Goal: Information Seeking & Learning: Check status

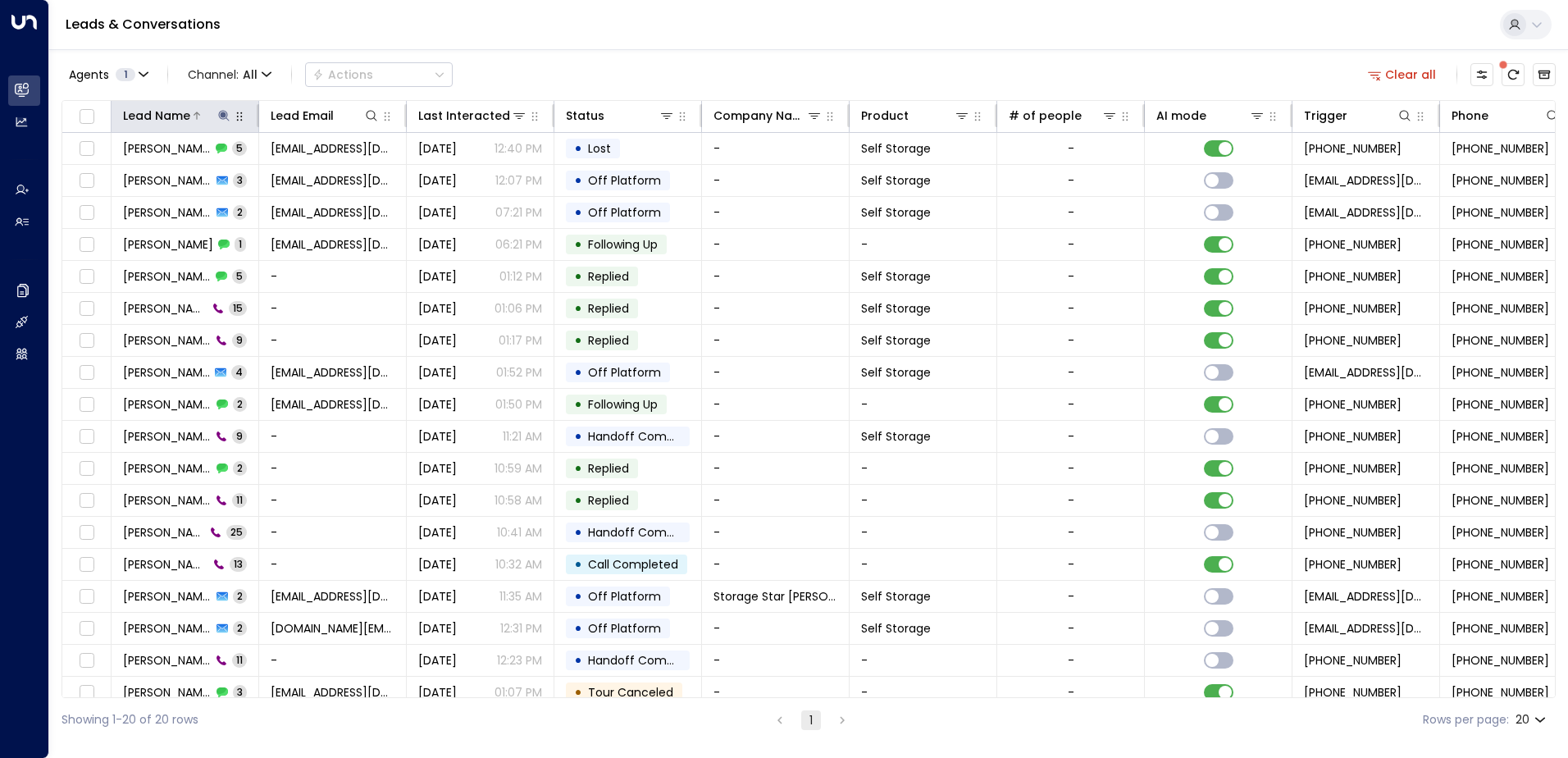
click at [218, 113] on icon at bounding box center [224, 116] width 13 height 13
drag, startPoint x: 216, startPoint y: 170, endPoint x: -74, endPoint y: 155, distance: 290.4
click at [0, 155] on html "Overview Leads & Conversations Leads & Conversations Analytics Analytics Agents…" at bounding box center [784, 371] width 1568 height 742
type input "**********"
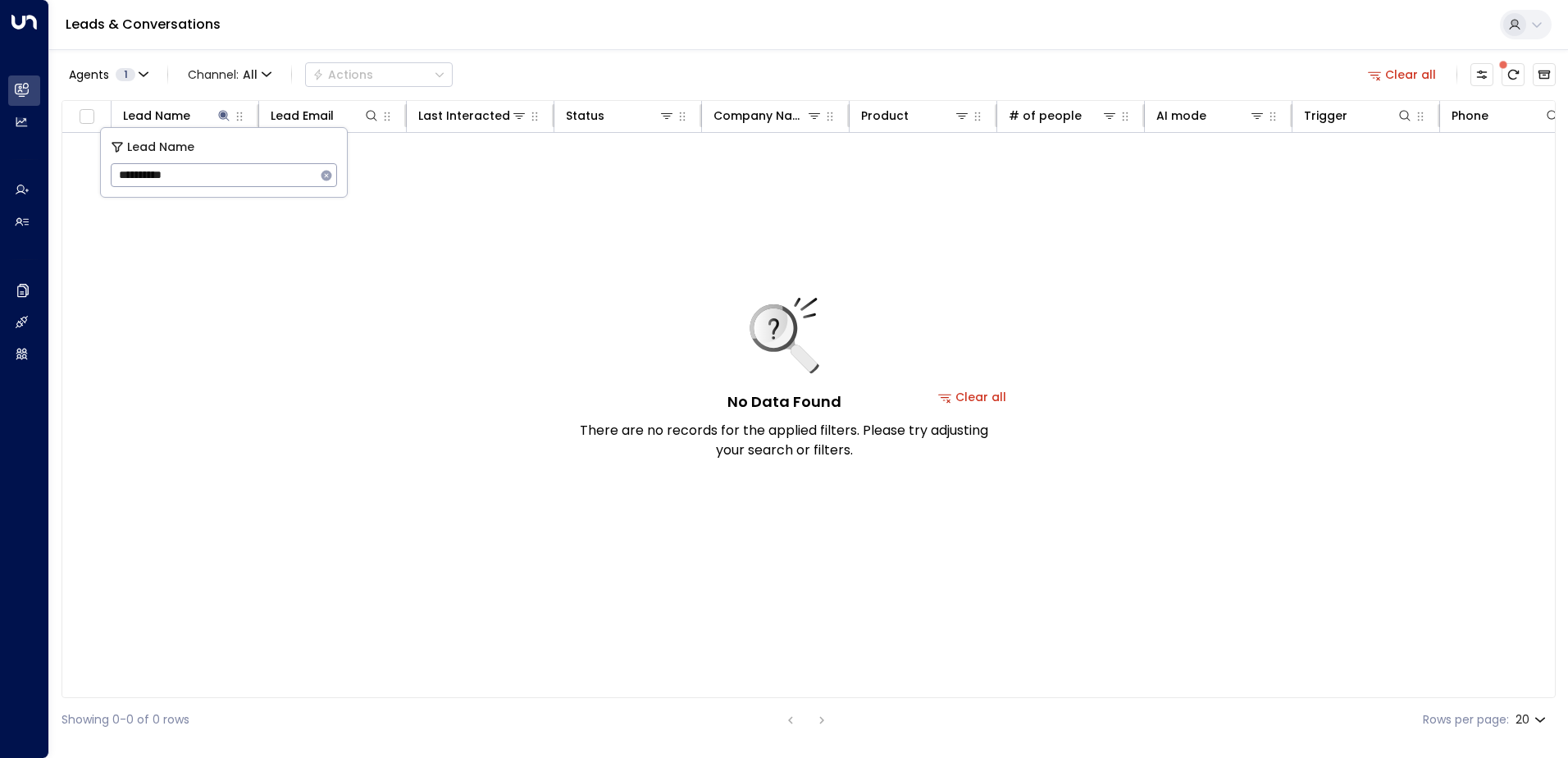
click at [588, 71] on div "Agents 1 Channel: All Actions Clear all" at bounding box center [809, 75] width 1494 height 35
click at [230, 121] on button at bounding box center [224, 116] width 16 height 16
click at [219, 104] on th "Lead Name" at bounding box center [186, 117] width 148 height 32
click at [228, 116] on icon at bounding box center [224, 116] width 13 height 13
click at [328, 177] on icon "button" at bounding box center [326, 176] width 13 height 13
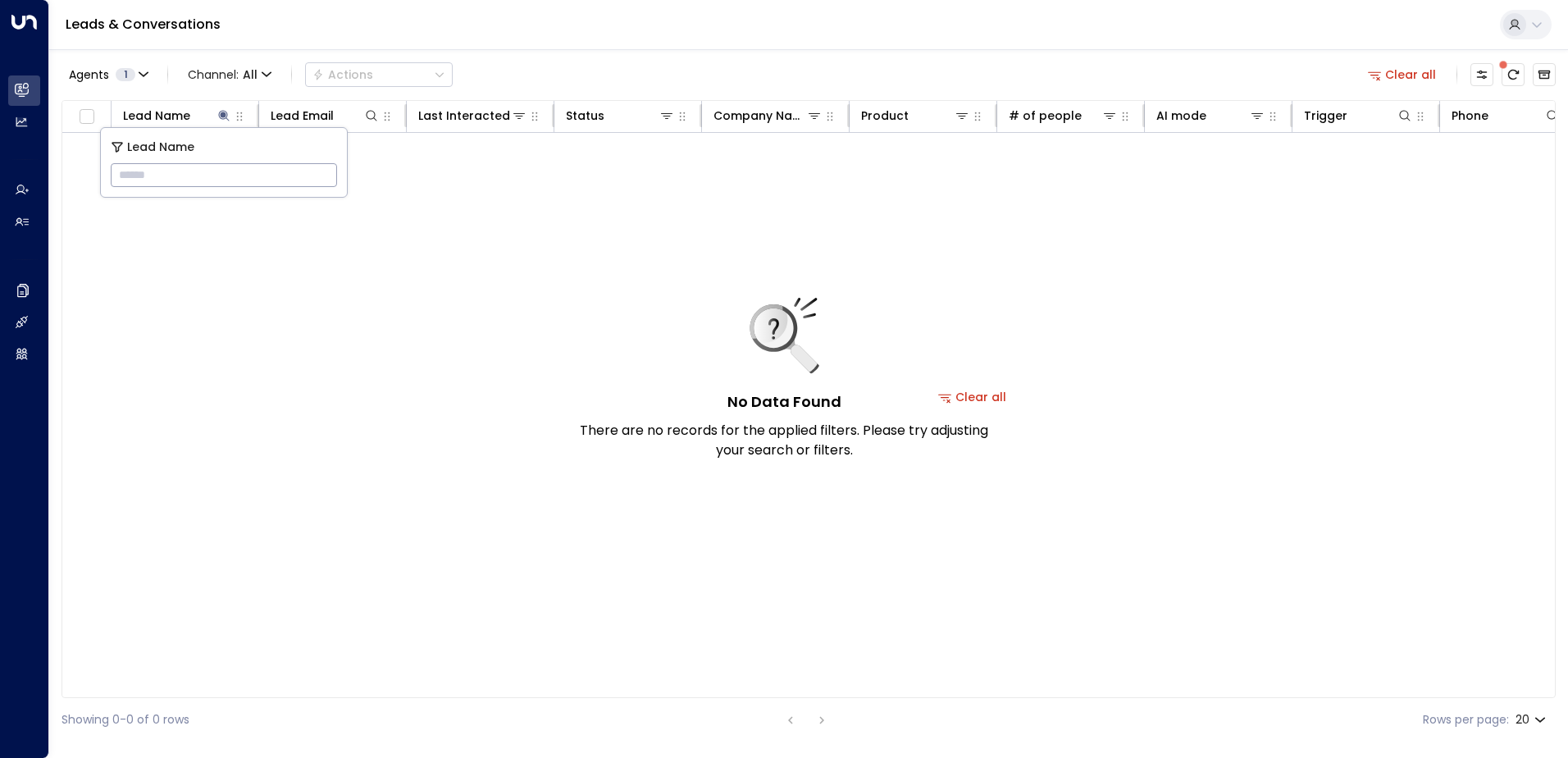
click at [467, 44] on div "Leads & Conversations" at bounding box center [809, 25] width 1519 height 50
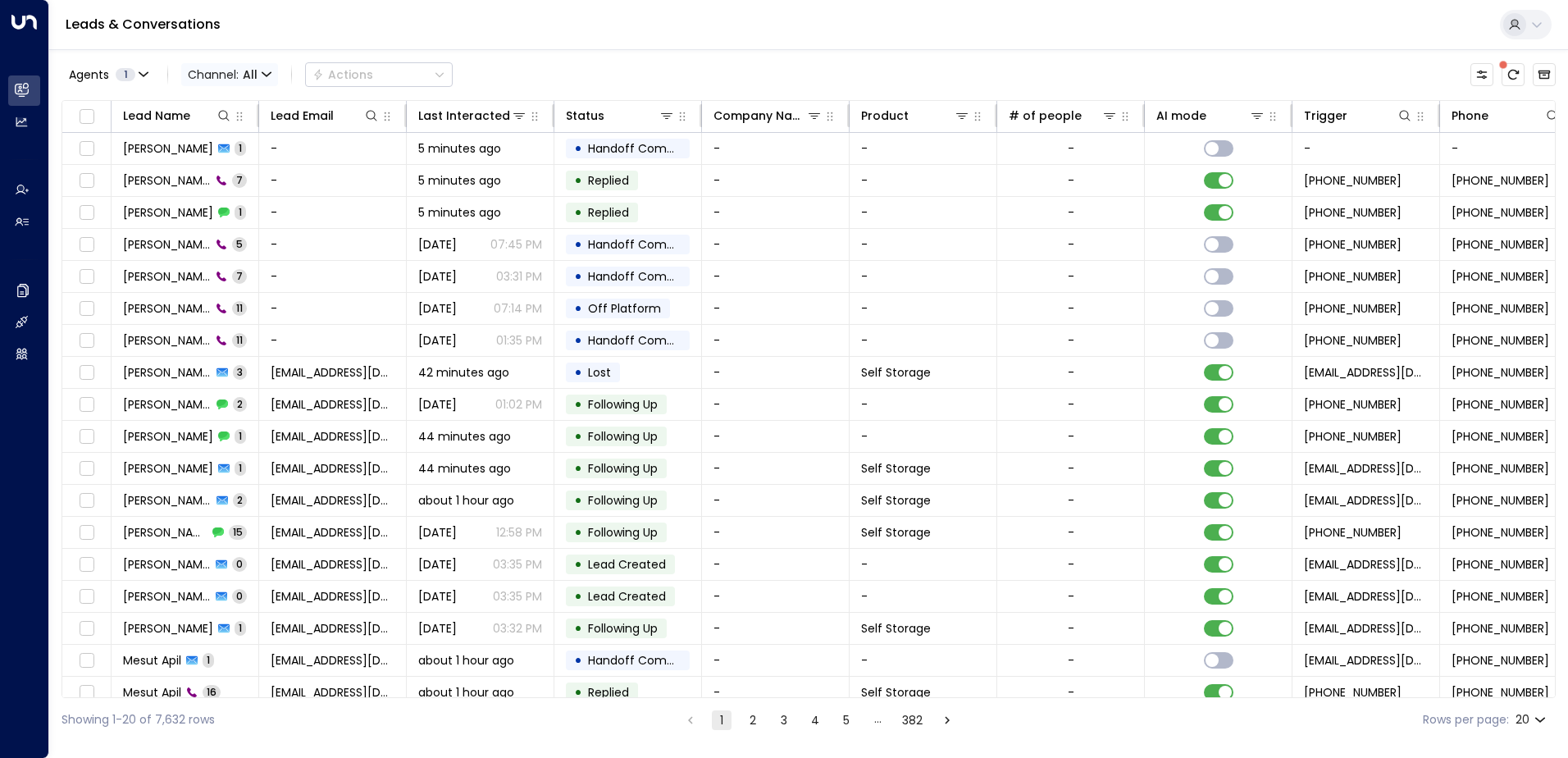
click at [259, 78] on span "Channel: All" at bounding box center [230, 75] width 97 height 23
click at [243, 173] on p "Voice" at bounding box center [224, 169] width 59 height 10
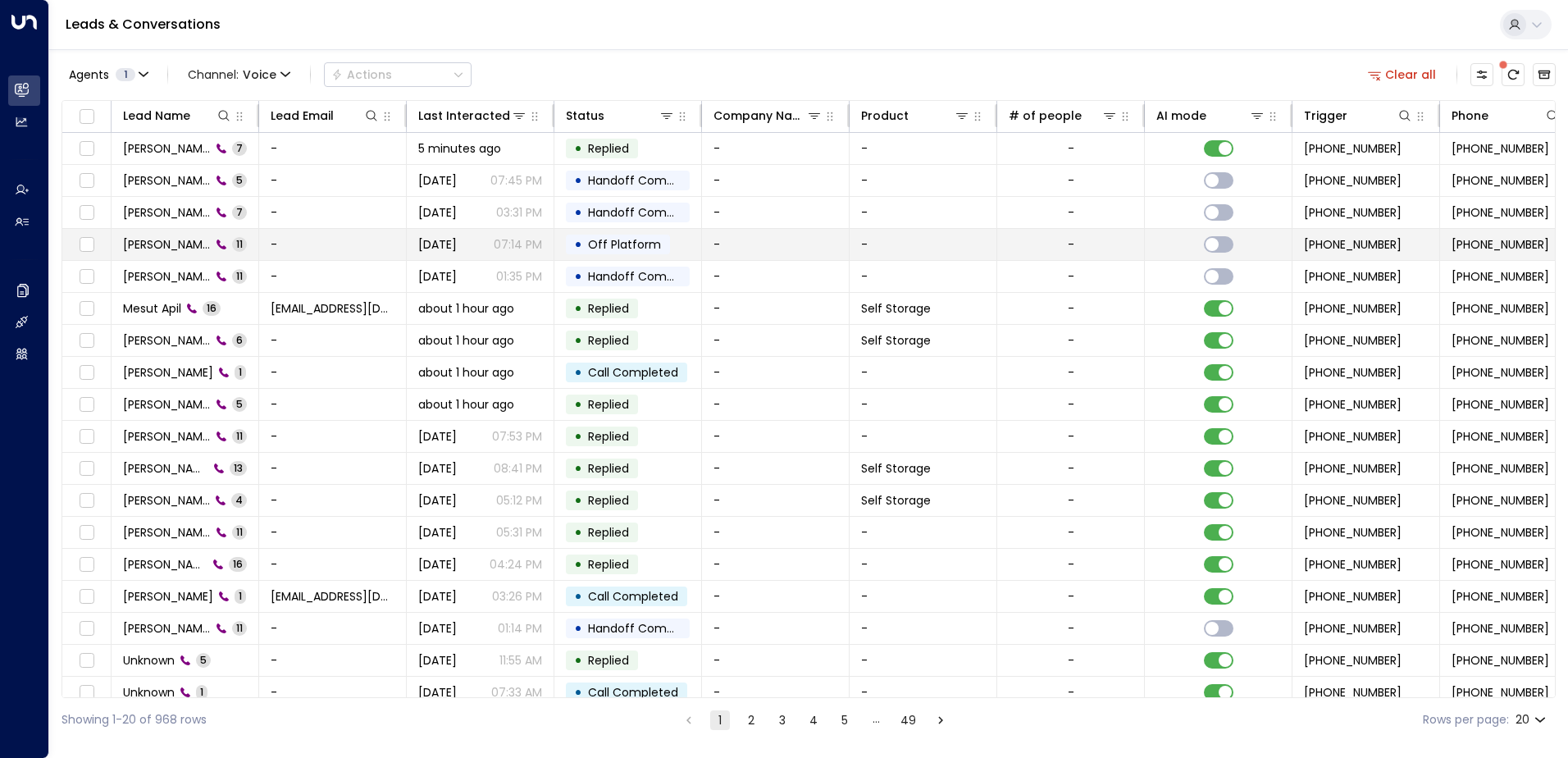
scroll to position [81, 0]
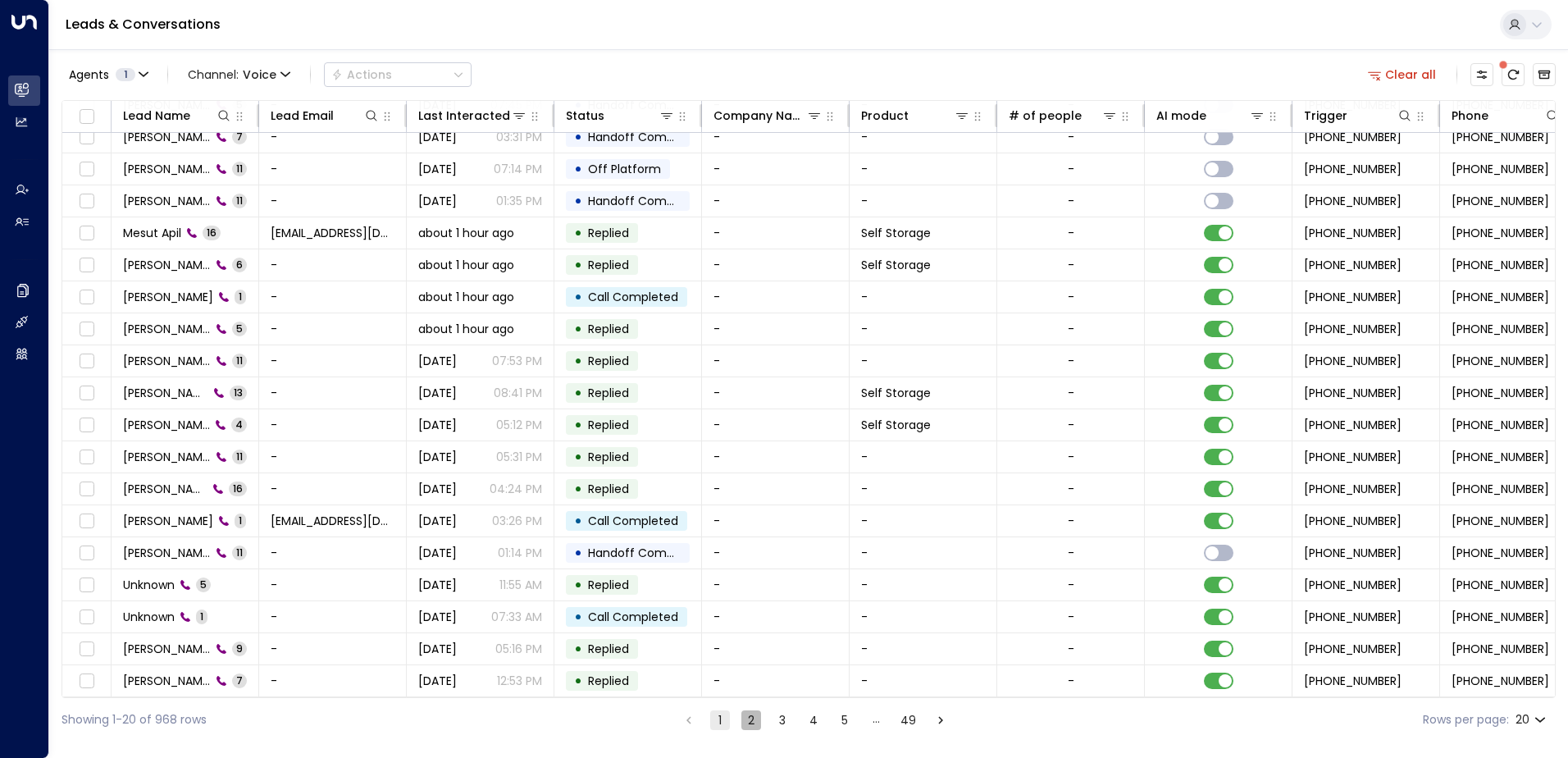
click at [757, 714] on button "2" at bounding box center [751, 720] width 20 height 20
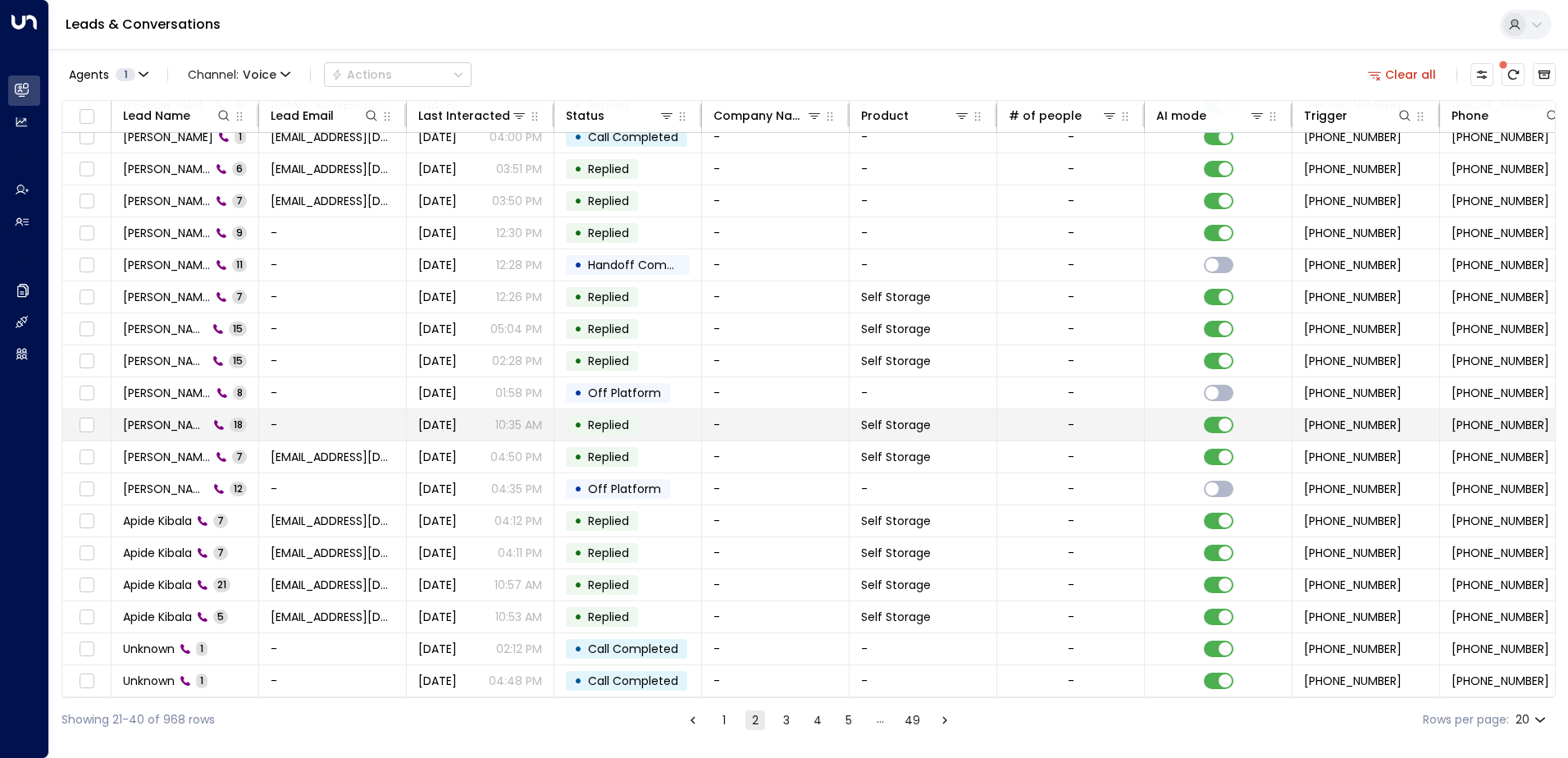
scroll to position [81, 0]
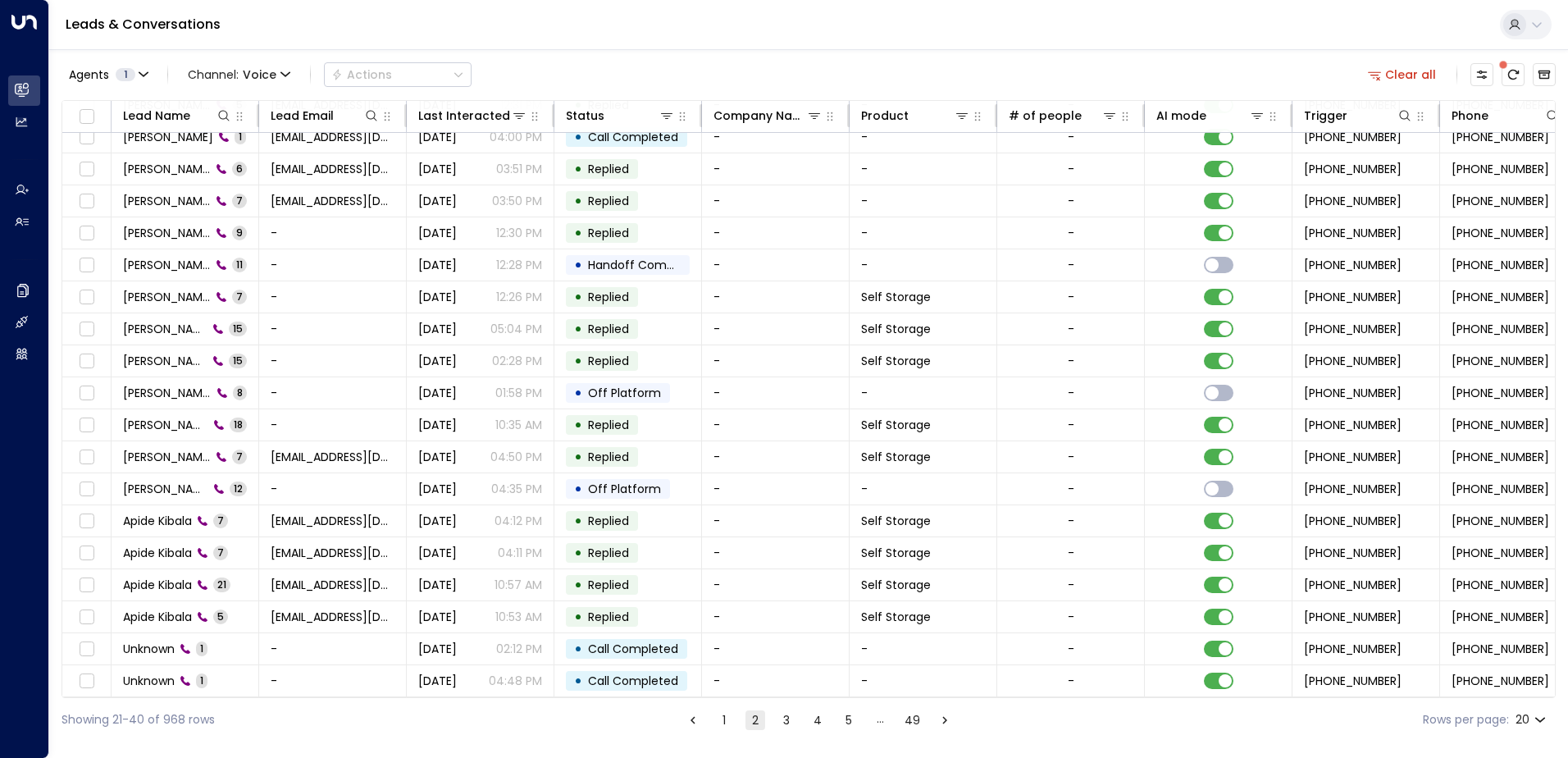
click at [788, 720] on button "3" at bounding box center [786, 720] width 20 height 20
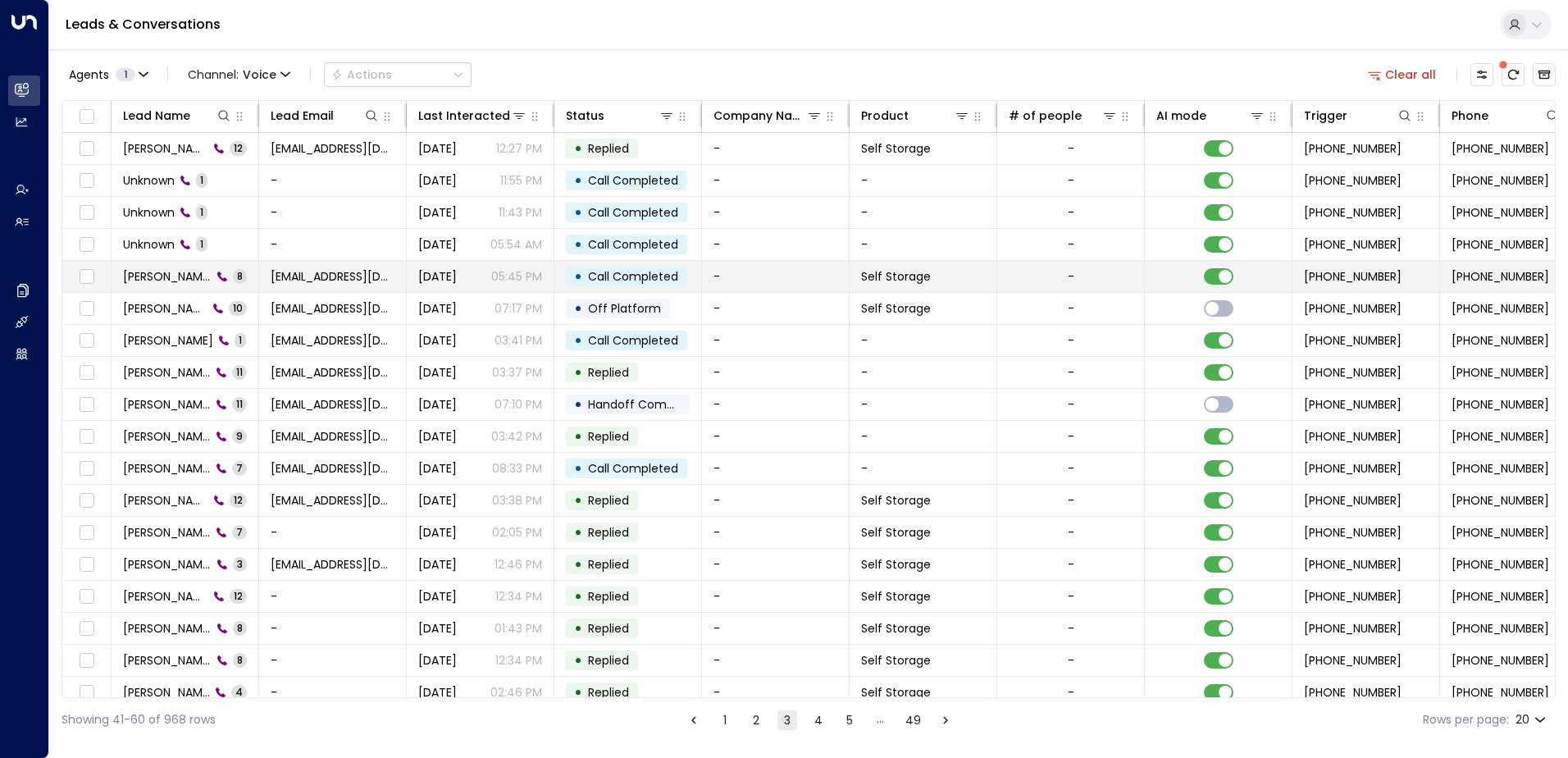
scroll to position [81, 0]
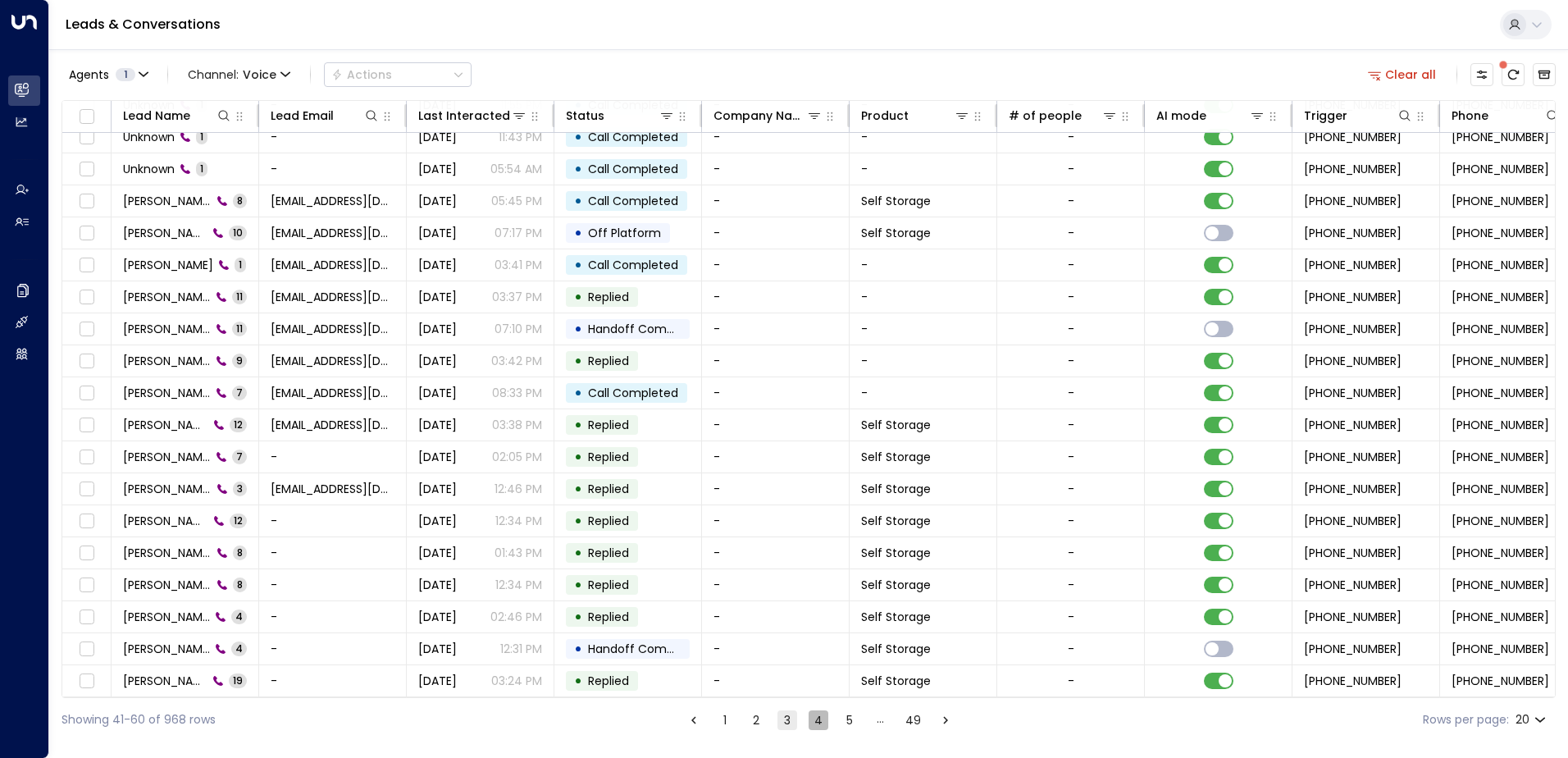
click at [812, 725] on button "4" at bounding box center [819, 720] width 20 height 20
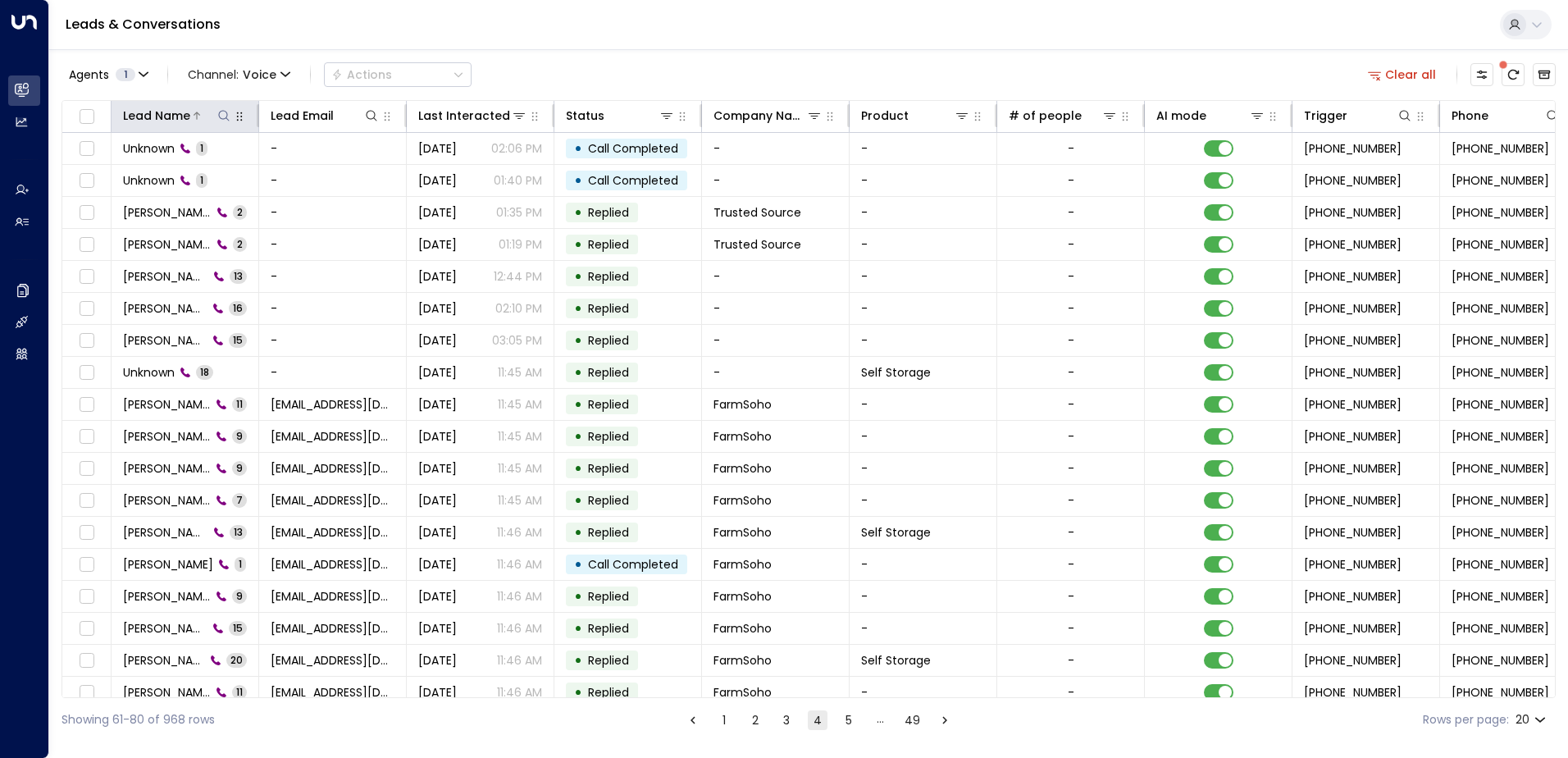
click at [221, 122] on icon at bounding box center [224, 116] width 13 height 13
type input "*****"
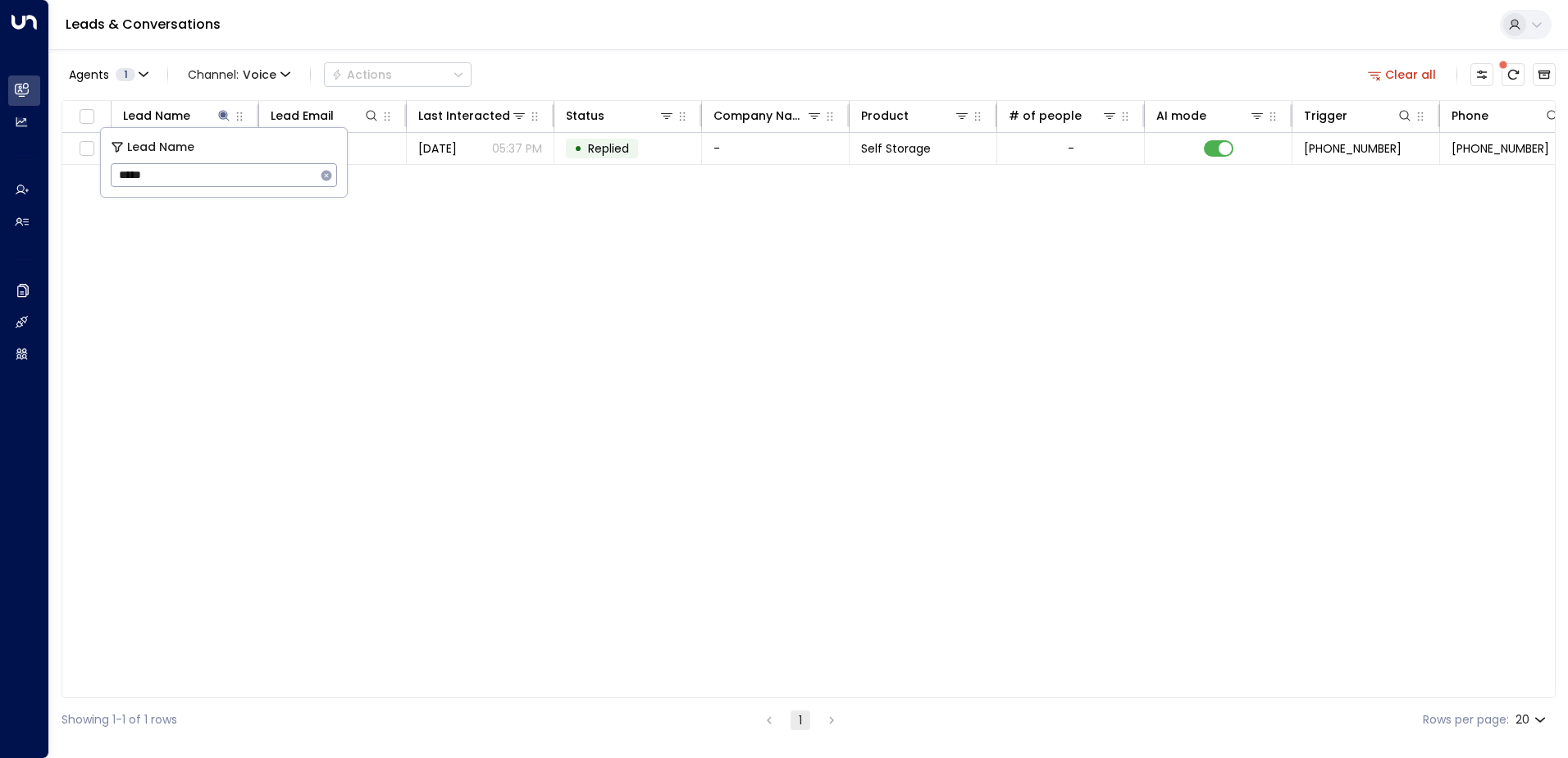
click at [588, 446] on div "Lead Name Lead Email Last Interacted Status Company Name Product # of people AI…" at bounding box center [809, 399] width 1494 height 598
click at [226, 115] on icon at bounding box center [224, 116] width 13 height 13
click at [226, 117] on icon at bounding box center [224, 116] width 13 height 13
drag, startPoint x: 164, startPoint y: 175, endPoint x: -45, endPoint y: 171, distance: 209.0
click at [0, 171] on html "Overview Leads & Conversations Leads & Conversations Analytics Analytics Agents…" at bounding box center [784, 371] width 1568 height 742
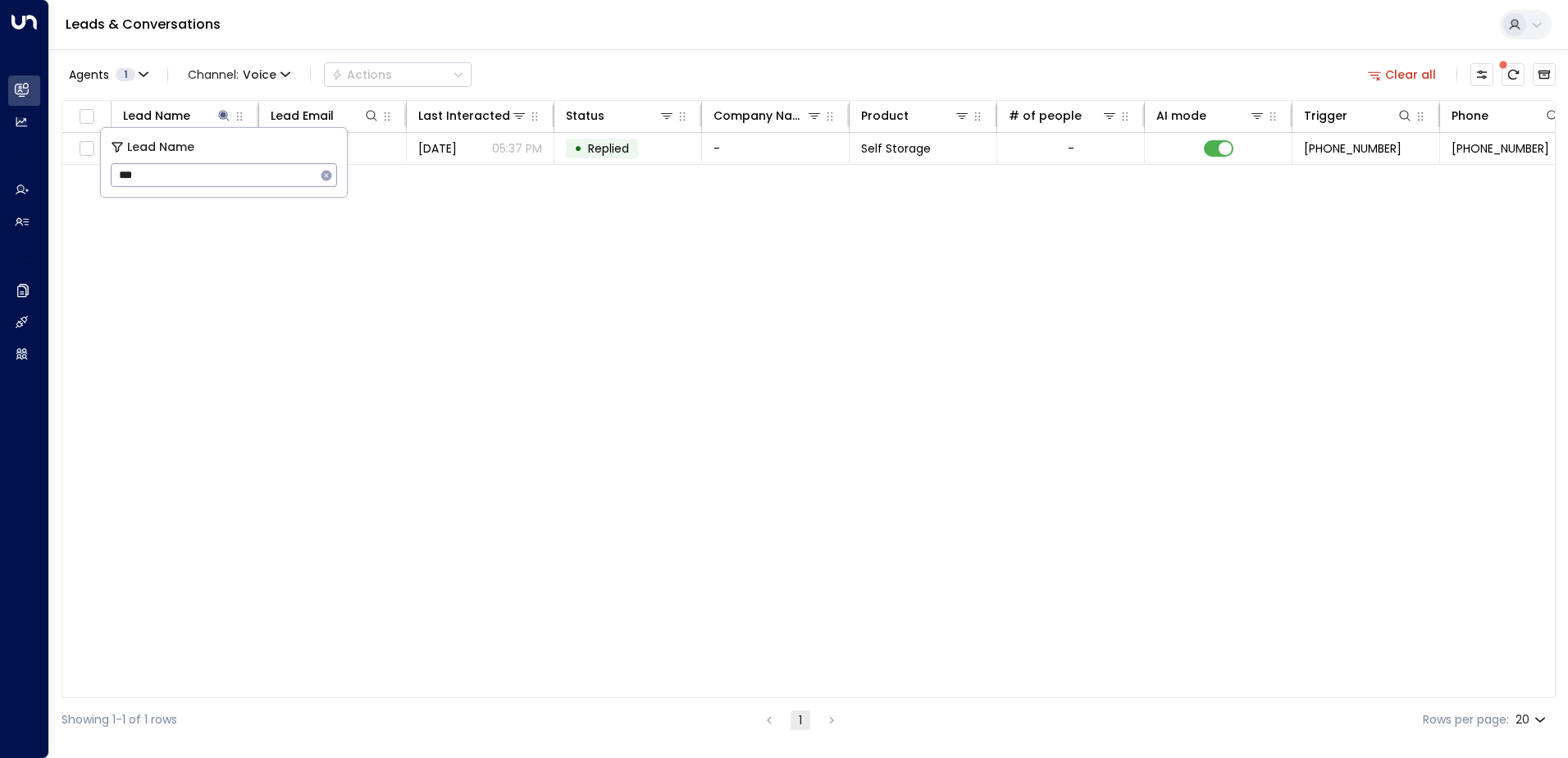
type input "****"
click at [588, 62] on div "Agents 1 Channel: Voice Actions Clear all" at bounding box center [809, 75] width 1494 height 35
click at [239, 78] on span "Channel: Voice" at bounding box center [239, 75] width 116 height 23
click at [239, 78] on div at bounding box center [784, 379] width 1568 height 758
click at [220, 109] on icon at bounding box center [224, 116] width 13 height 13
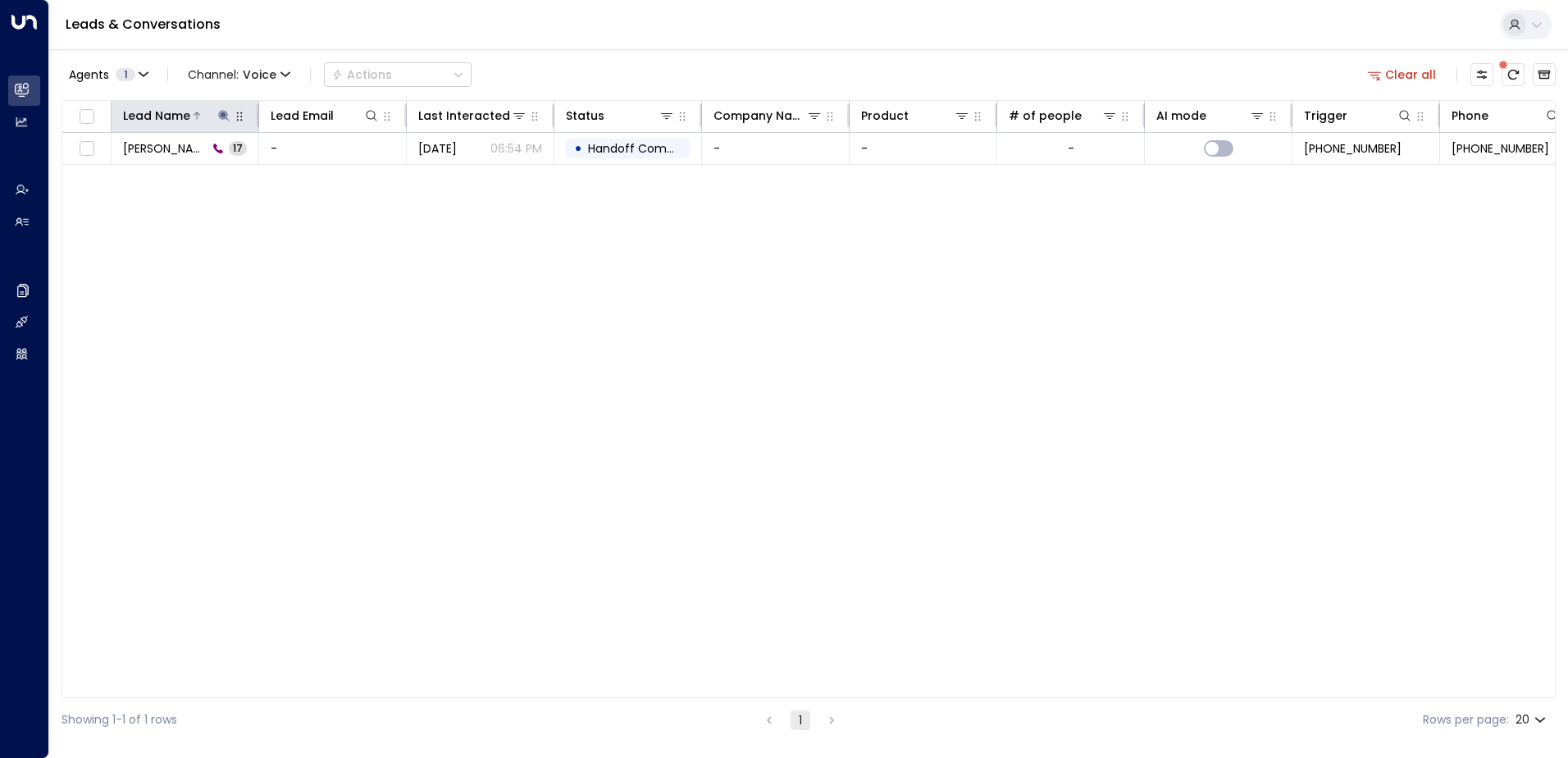
click at [224, 120] on icon at bounding box center [224, 116] width 13 height 13
click at [330, 182] on icon "button" at bounding box center [326, 176] width 13 height 13
click at [383, 217] on div "Lead Name Lead Email Last Interacted Status Company Name Product # of people AI…" at bounding box center [809, 399] width 1494 height 598
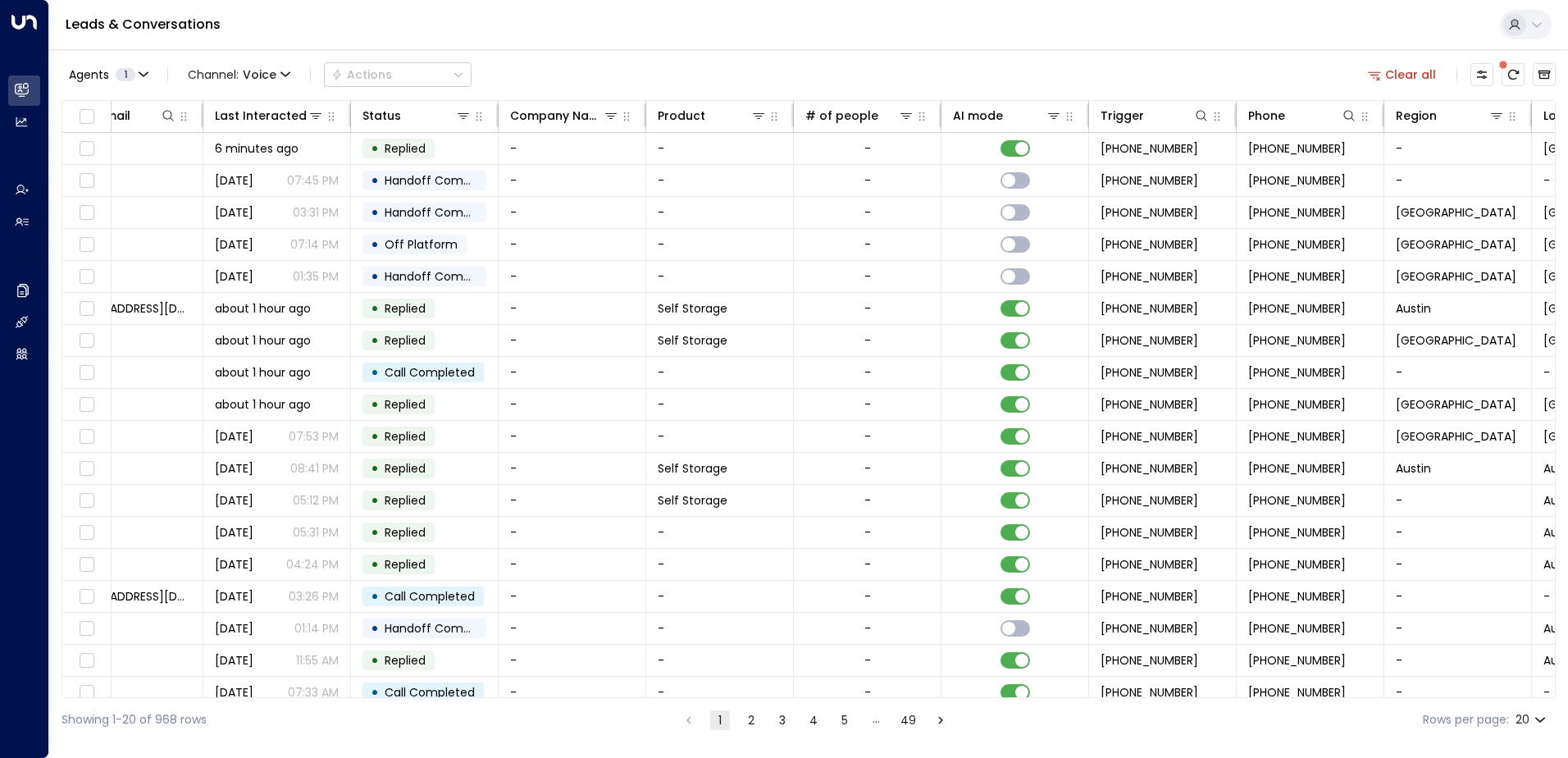
scroll to position [0, 334]
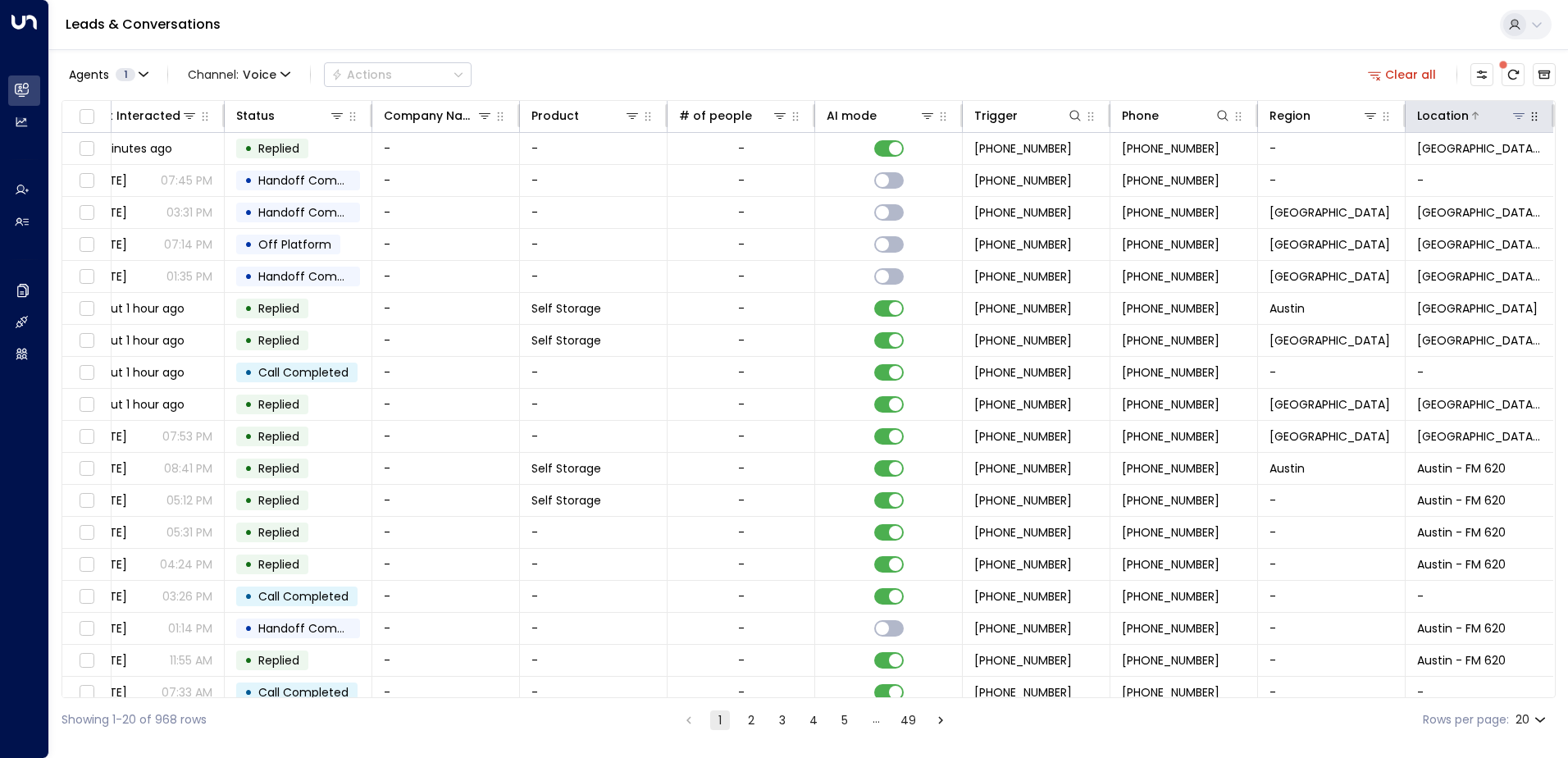
click at [1510, 123] on button at bounding box center [1519, 116] width 16 height 16
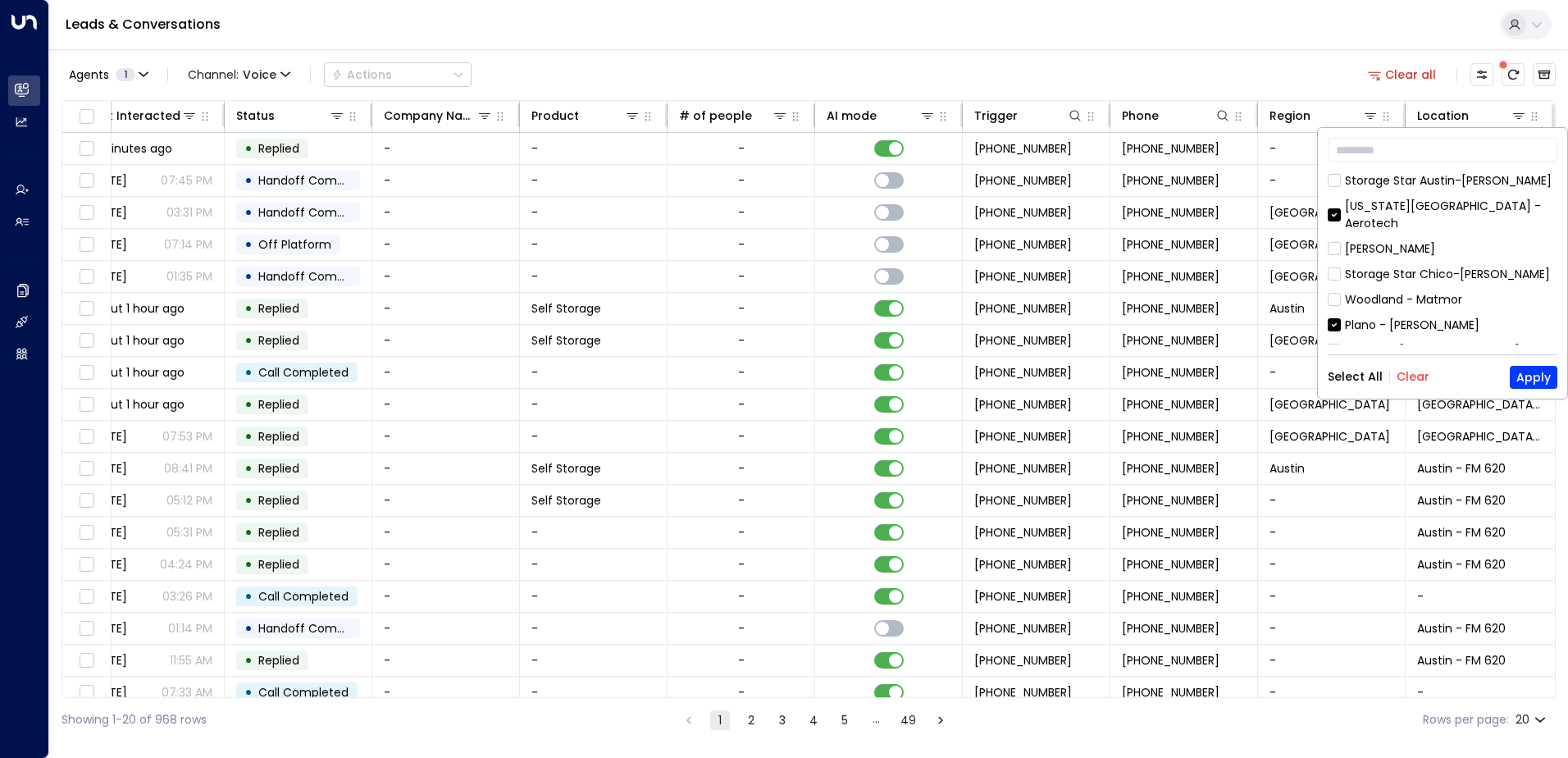
click at [1412, 206] on div "[US_STATE][GEOGRAPHIC_DATA] - Aerotech" at bounding box center [1451, 215] width 212 height 35
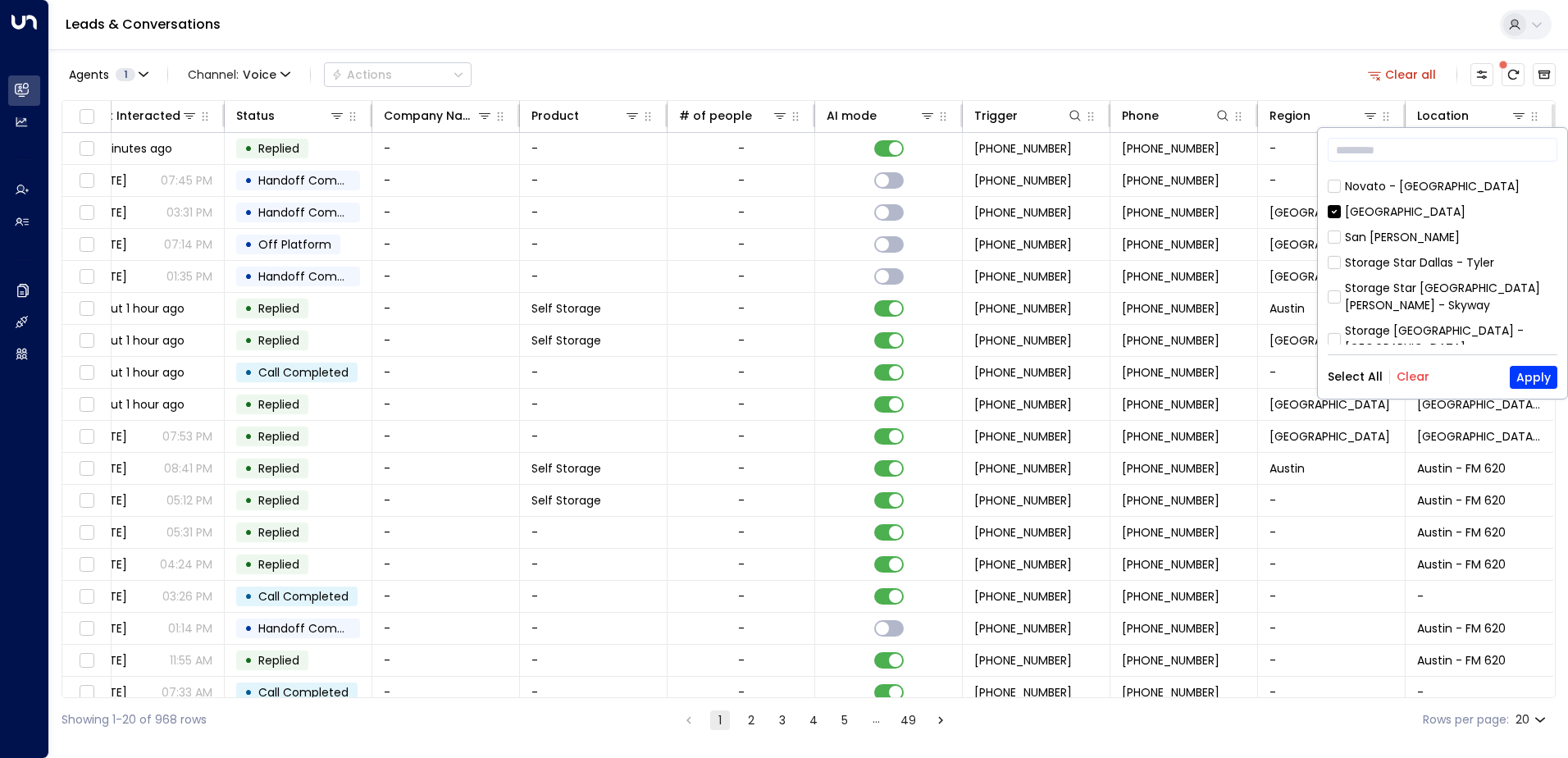
click at [1385, 203] on div "[GEOGRAPHIC_DATA]" at bounding box center [1405, 211] width 121 height 17
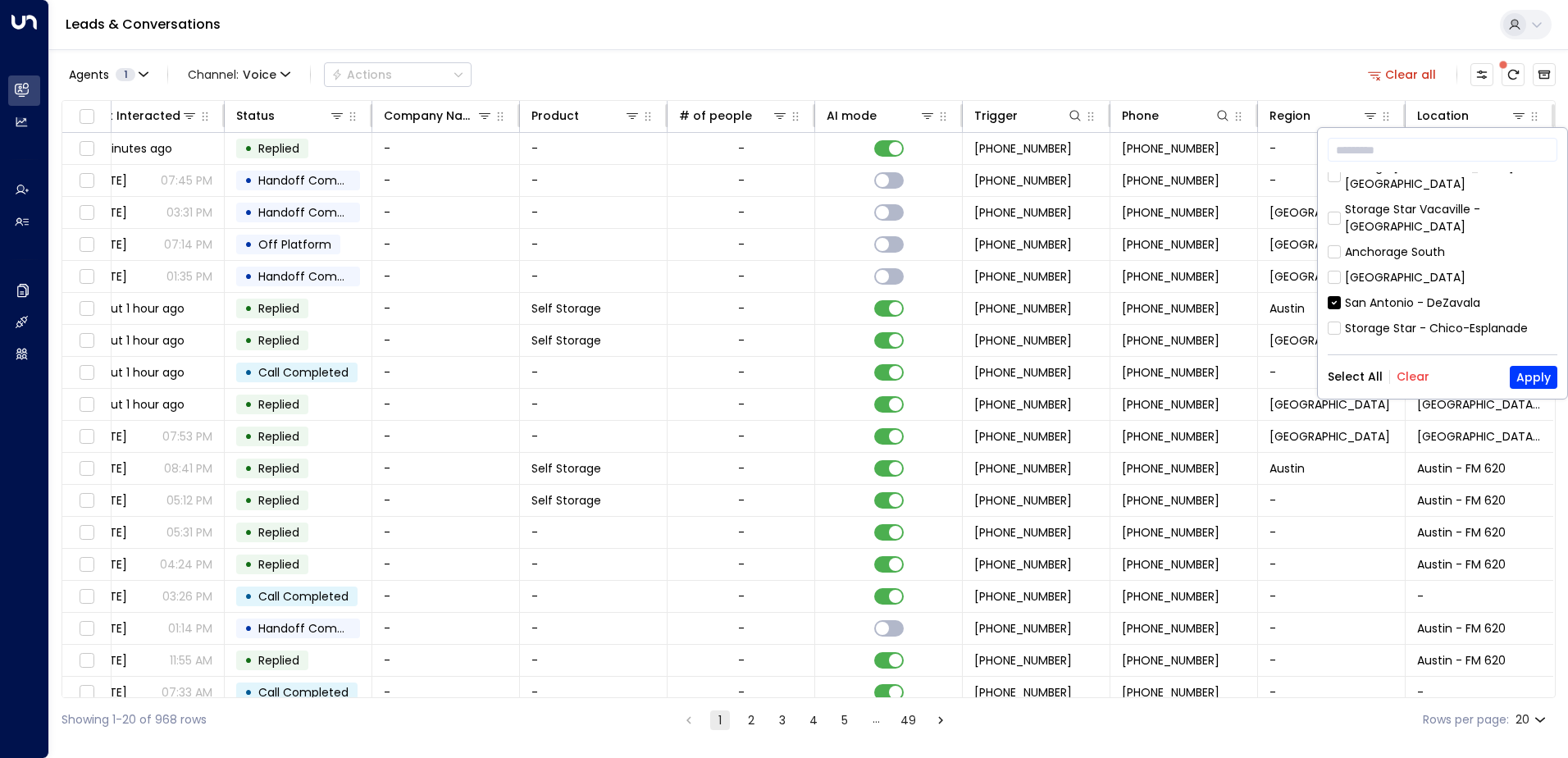
click at [1404, 381] on button "Clear" at bounding box center [1413, 377] width 33 height 13
click at [1395, 149] on input "text" at bounding box center [1442, 150] width 229 height 30
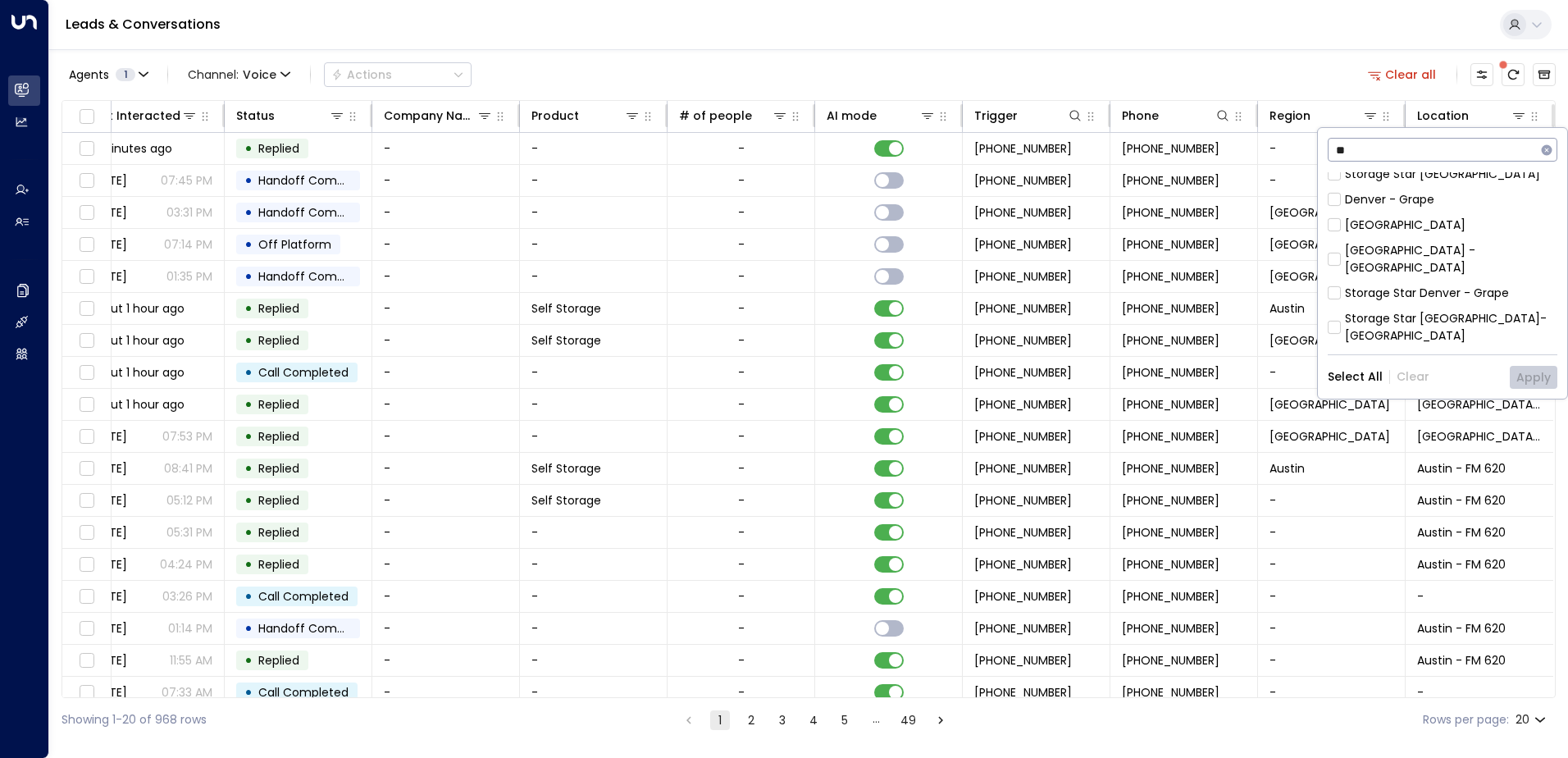
scroll to position [0, 0]
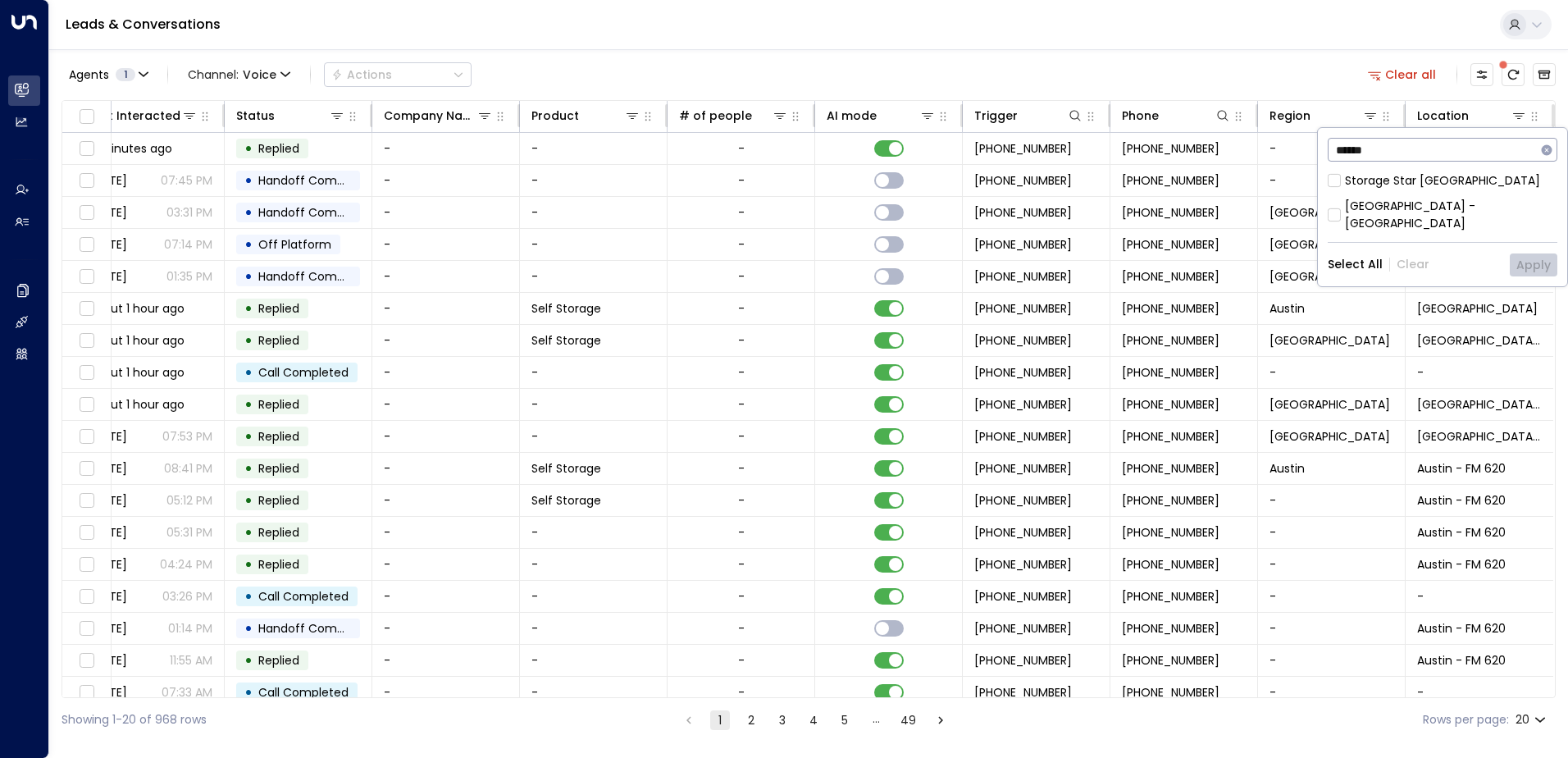
type input "******"
click at [1407, 167] on div "****** ​ Storage Star [GEOGRAPHIC_DATA] [GEOGRAPHIC_DATA] - Main Select All Cle…" at bounding box center [1442, 207] width 249 height 159
click at [1400, 178] on div "Storage Star [GEOGRAPHIC_DATA]" at bounding box center [1442, 181] width 195 height 17
click at [1393, 205] on div "[GEOGRAPHIC_DATA] - [GEOGRAPHIC_DATA]" at bounding box center [1451, 215] width 212 height 35
click at [1531, 253] on button "Apply" at bounding box center [1533, 265] width 48 height 23
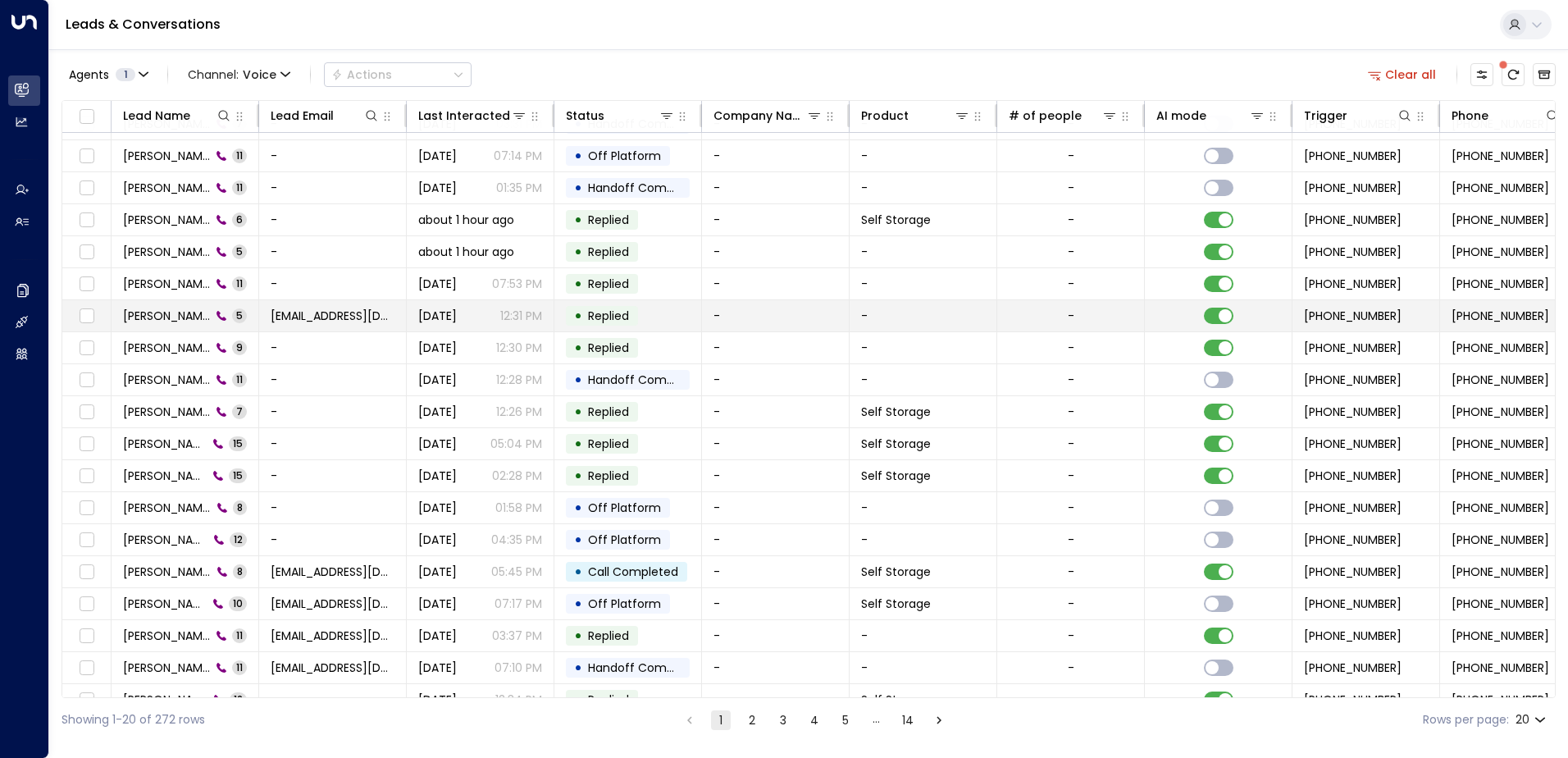
scroll to position [81, 0]
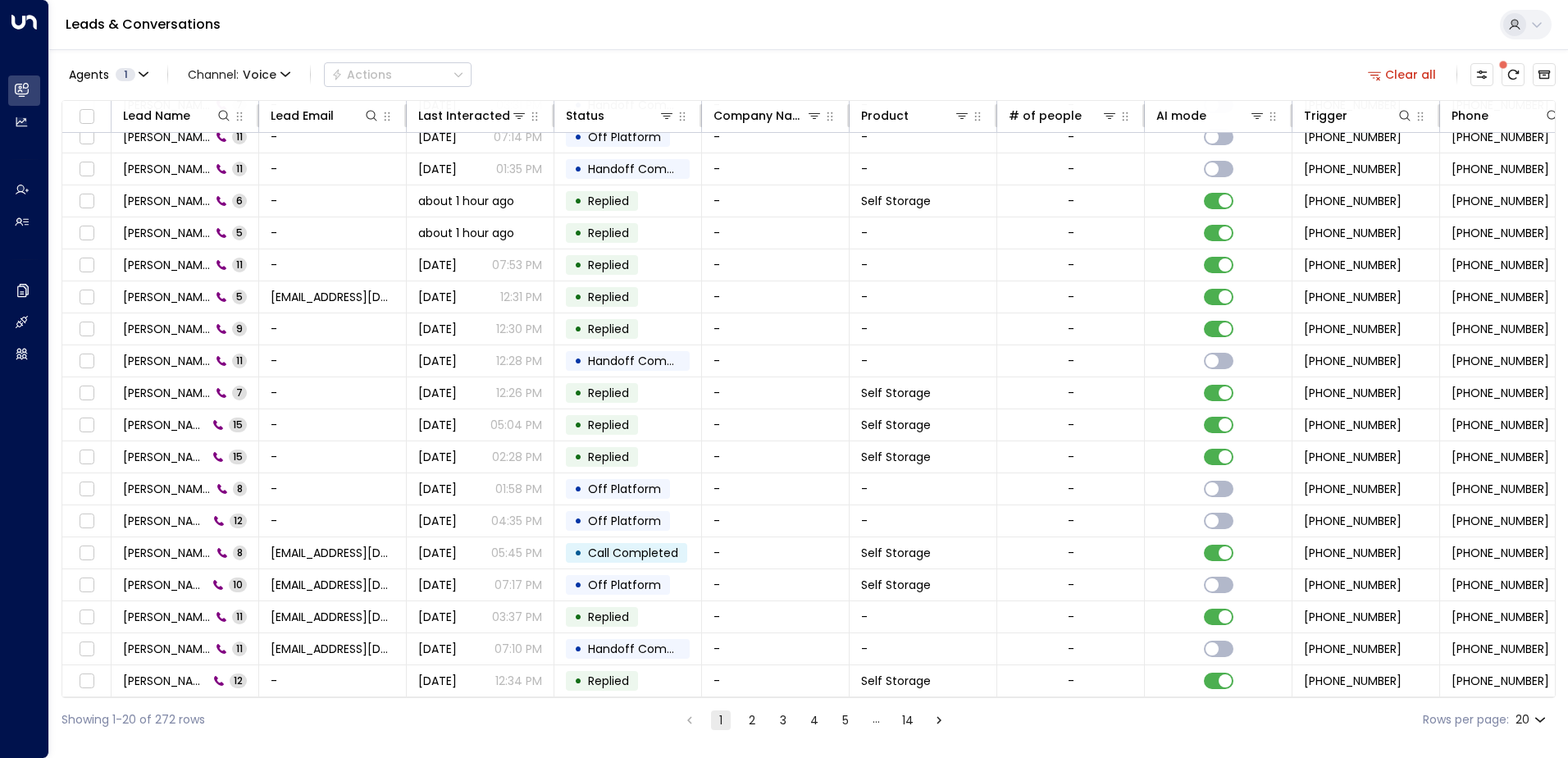
click at [746, 718] on button "2" at bounding box center [752, 720] width 20 height 20
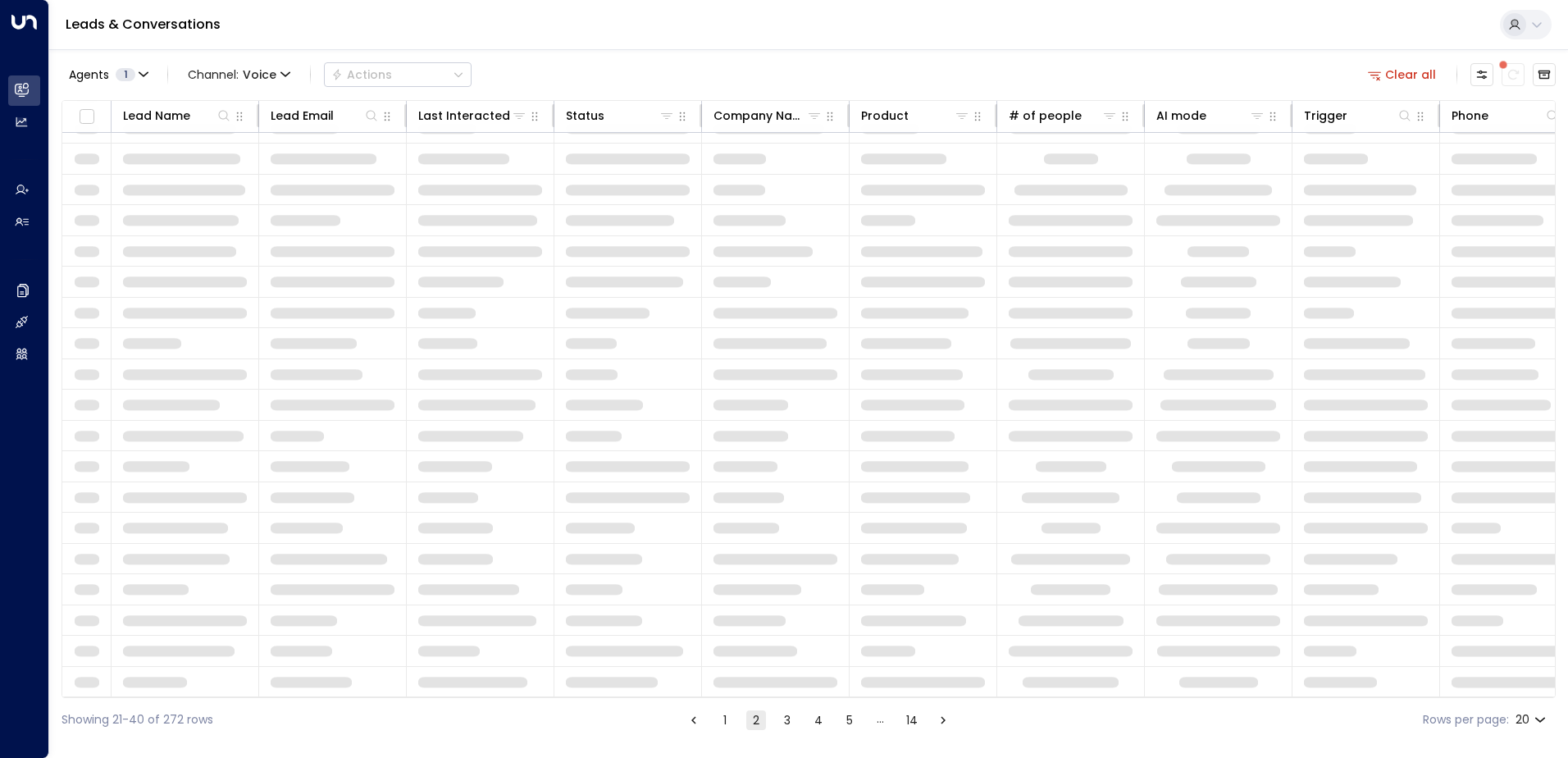
scroll to position [81, 0]
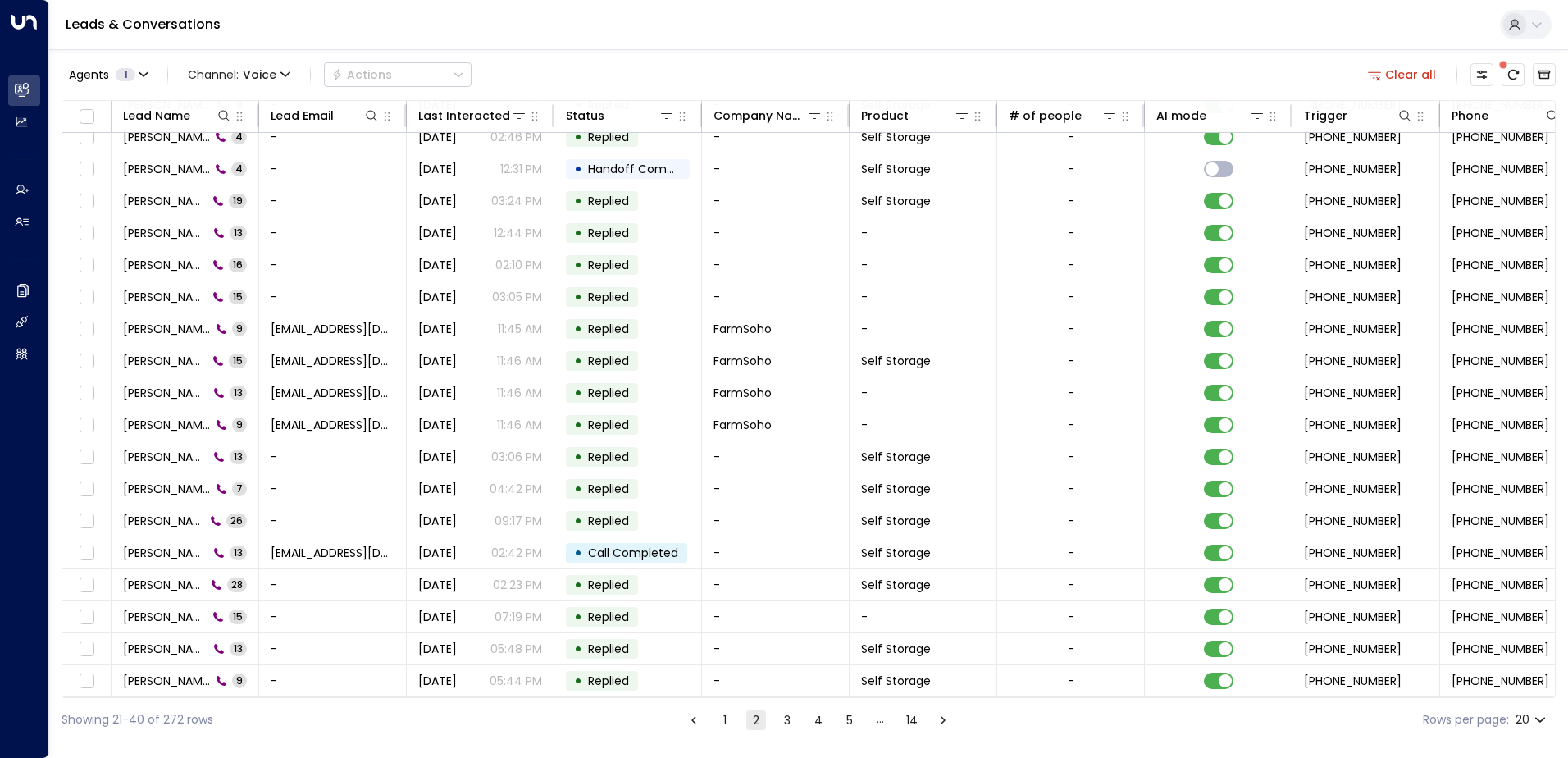
click at [780, 718] on button "3" at bounding box center [787, 720] width 20 height 20
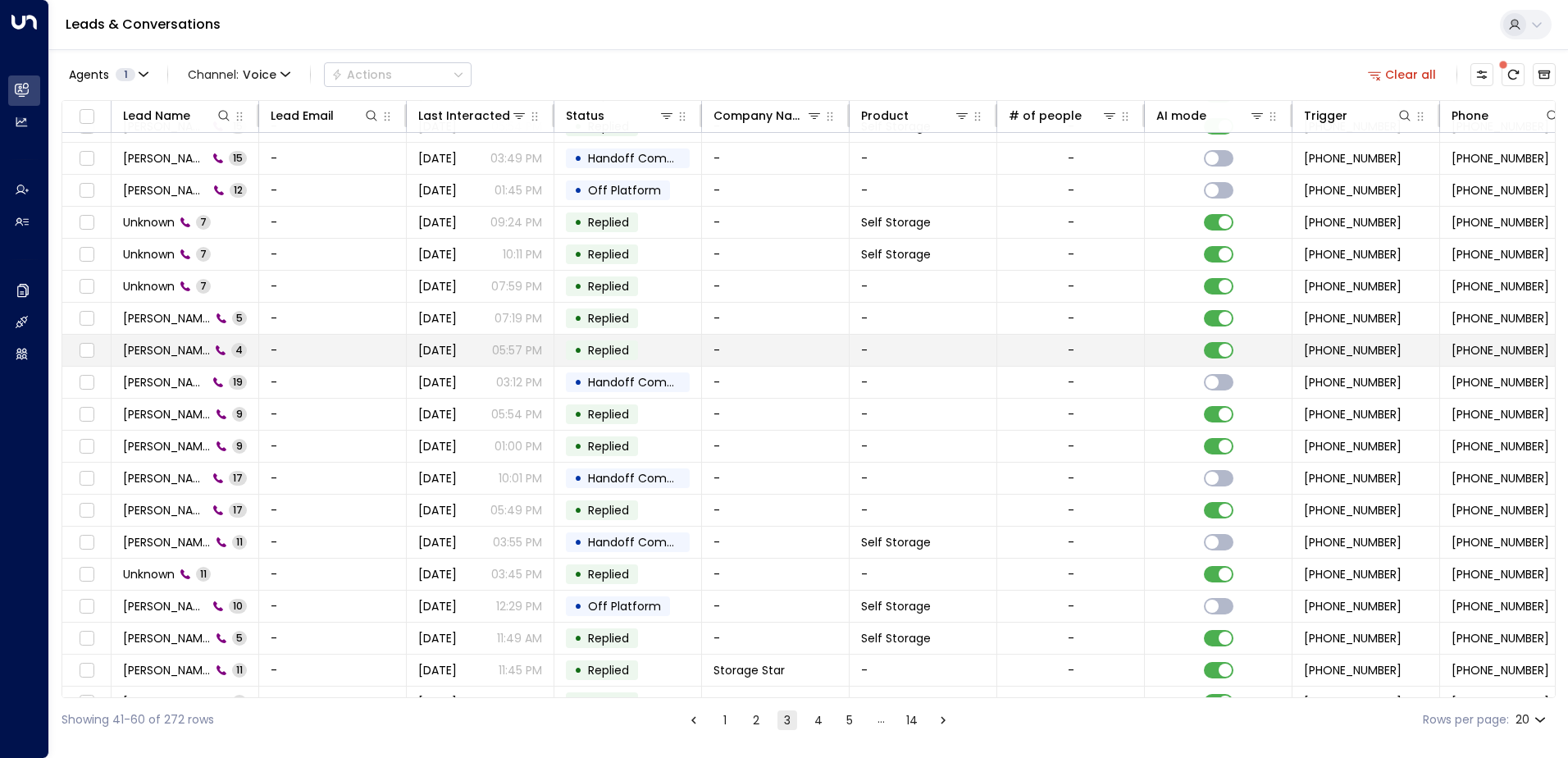
scroll to position [81, 0]
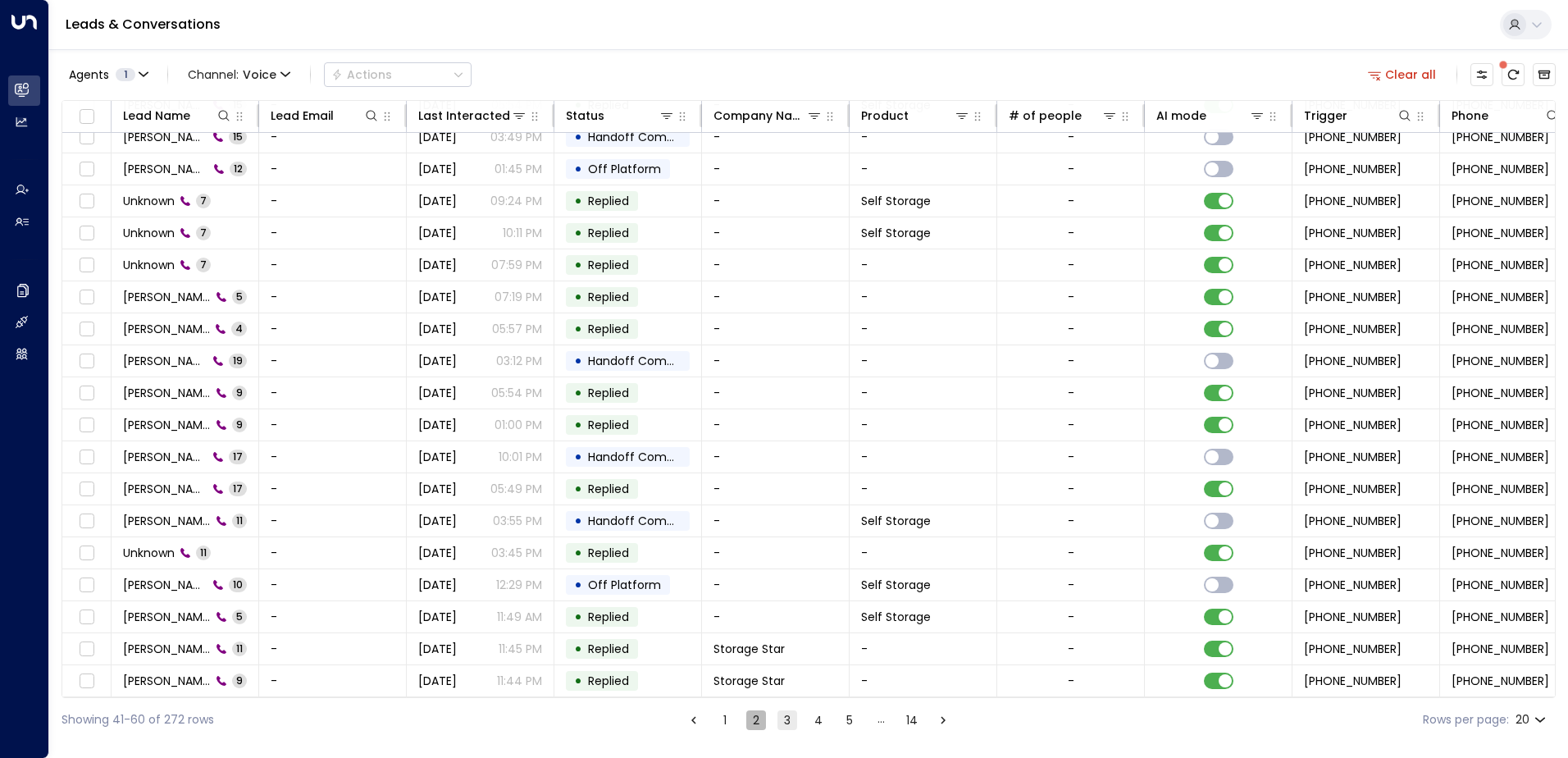
click at [756, 720] on button "2" at bounding box center [756, 720] width 20 height 20
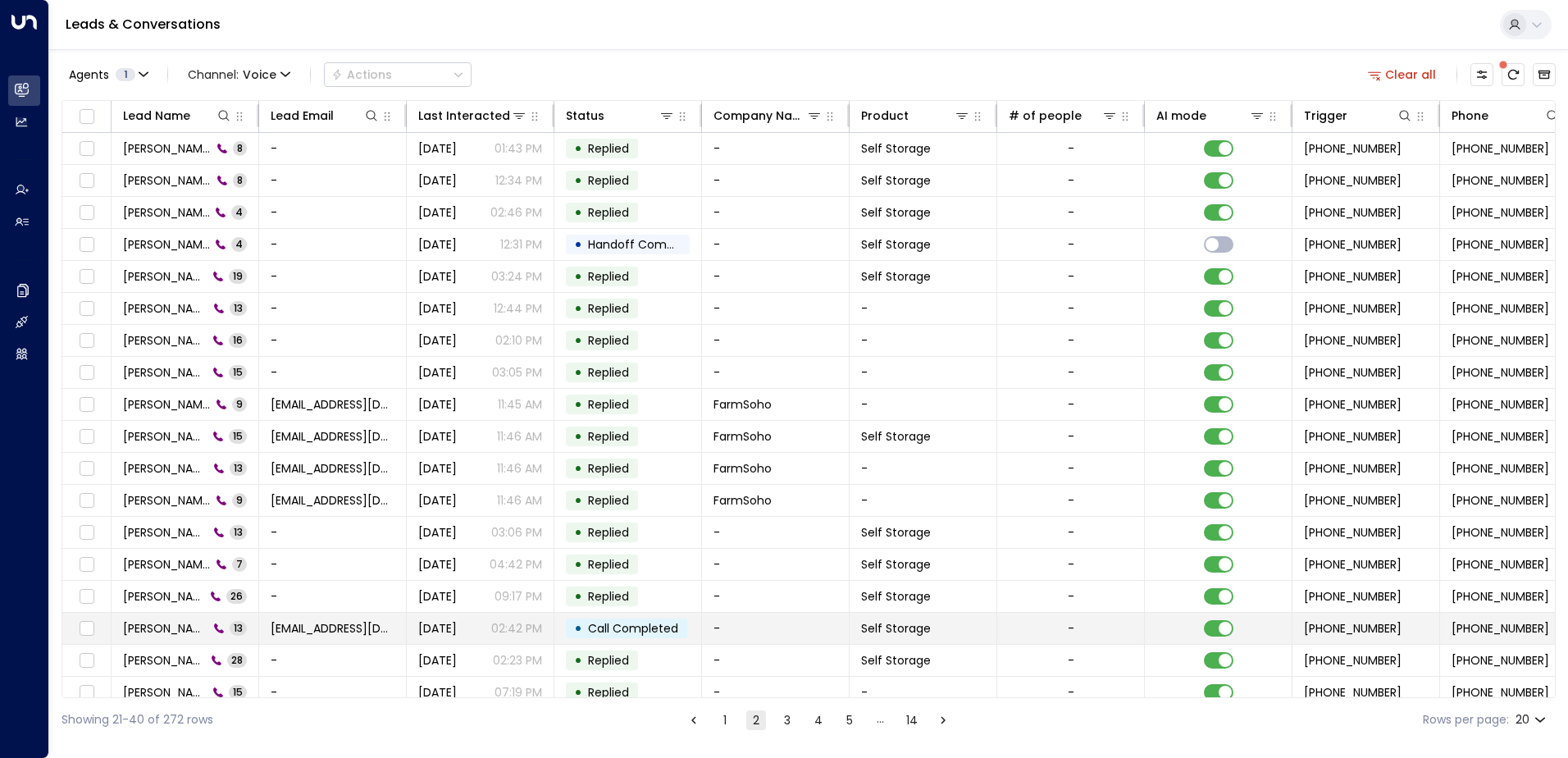
scroll to position [81, 0]
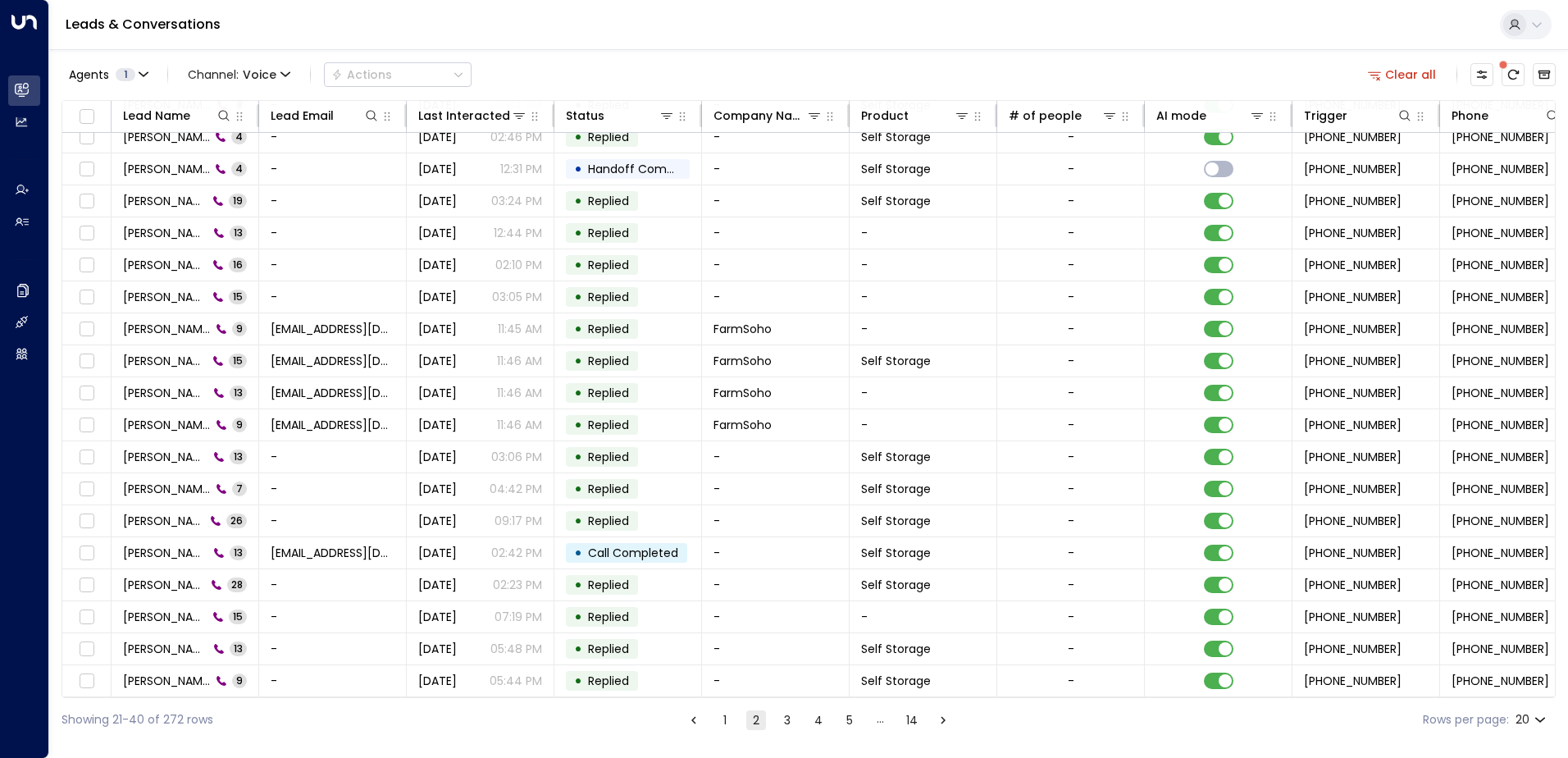
click at [786, 721] on button "3" at bounding box center [787, 720] width 20 height 20
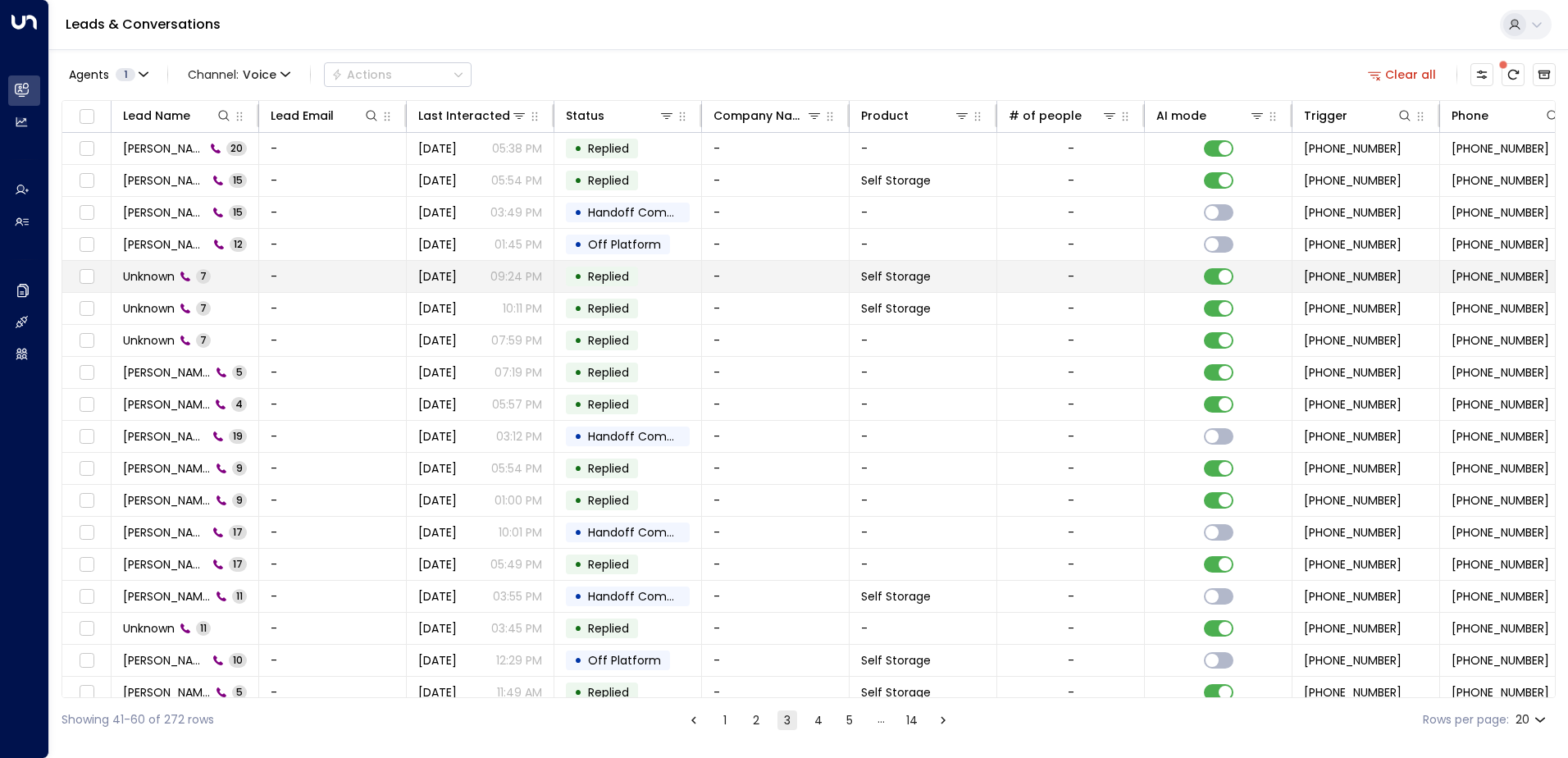
click at [491, 288] on td "[DATE] 09:24 PM" at bounding box center [481, 276] width 148 height 31
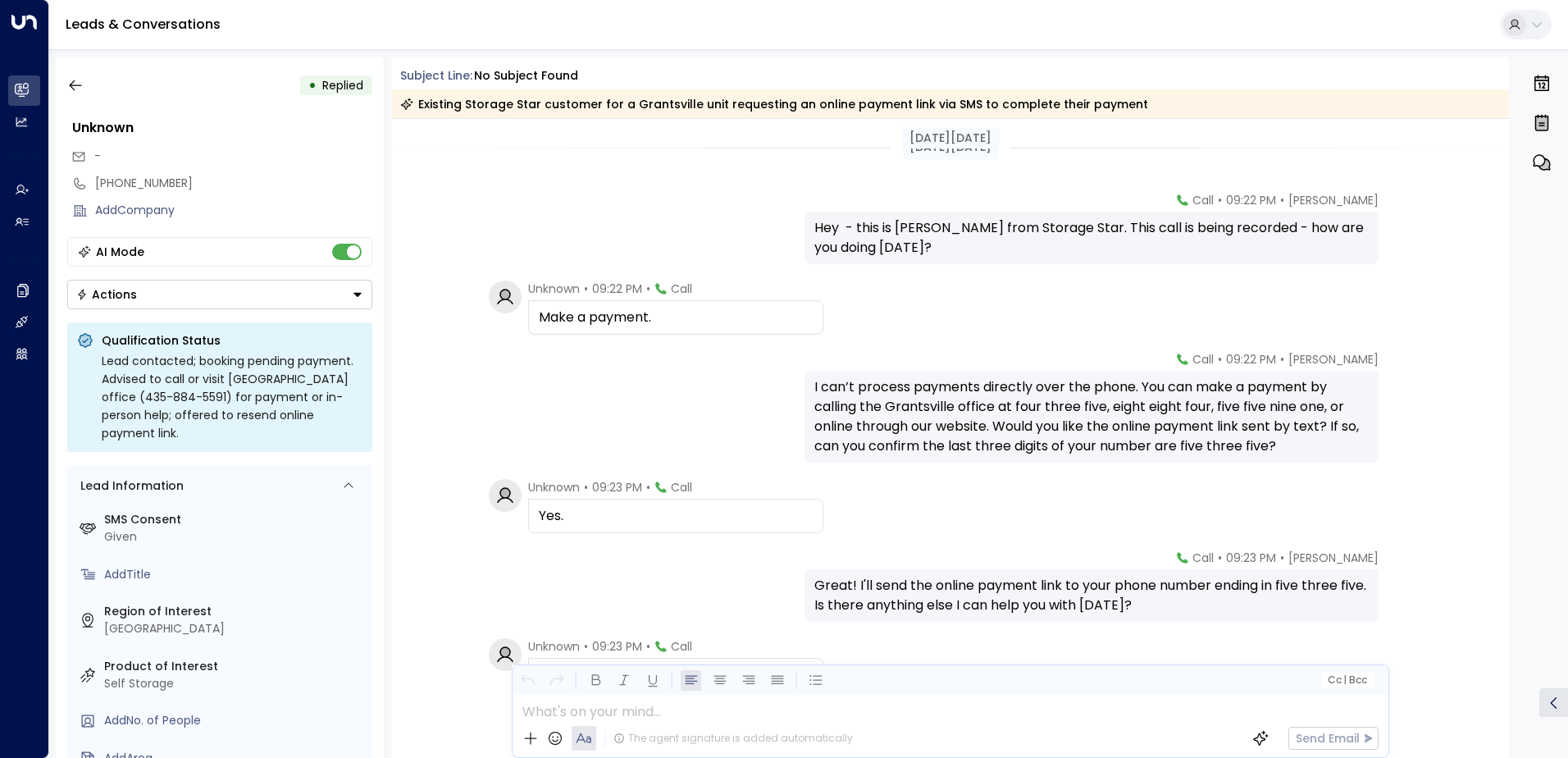
scroll to position [168, 0]
